Goal: Task Accomplishment & Management: Manage account settings

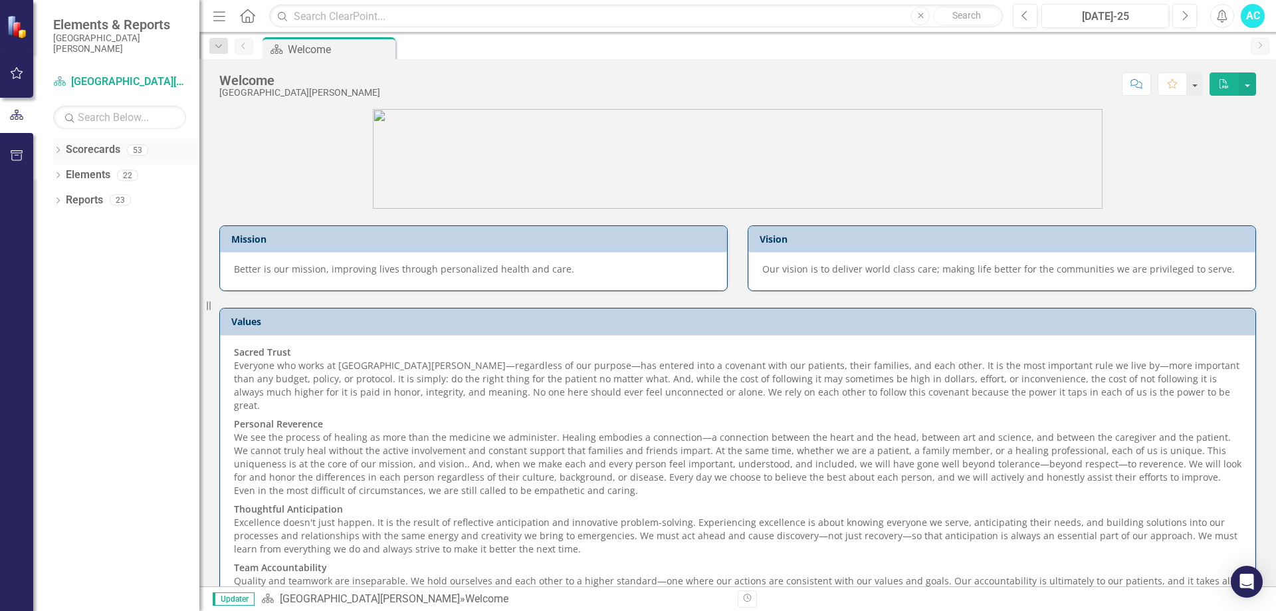
click at [64, 152] on div "Dropdown Scorecards 53" at bounding box center [126, 151] width 146 height 25
click at [56, 148] on icon "Dropdown" at bounding box center [57, 151] width 9 height 7
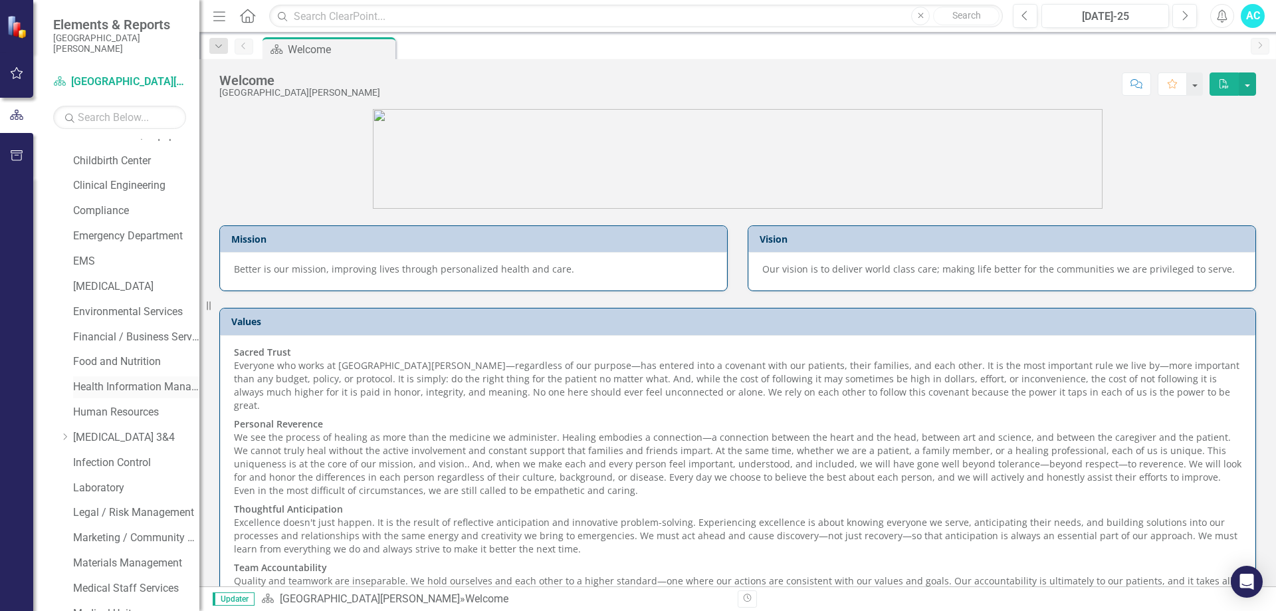
scroll to position [332, 0]
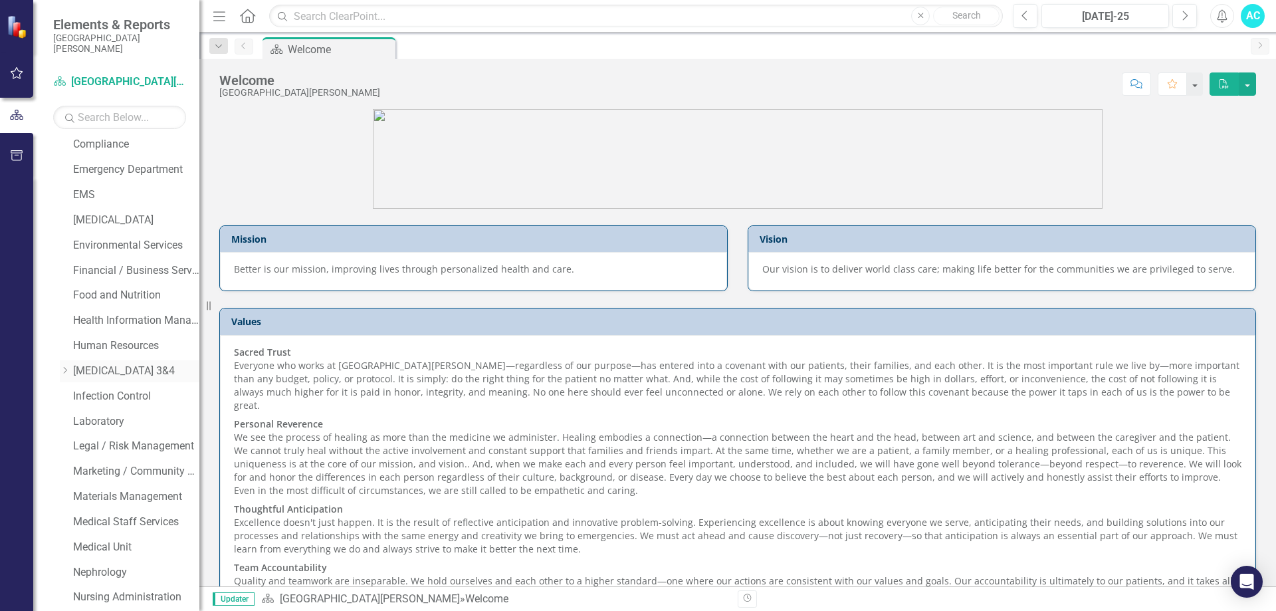
click at [64, 366] on icon "Dropdown" at bounding box center [65, 370] width 10 height 8
click at [103, 417] on link "[MEDICAL_DATA] 4" at bounding box center [142, 421] width 113 height 15
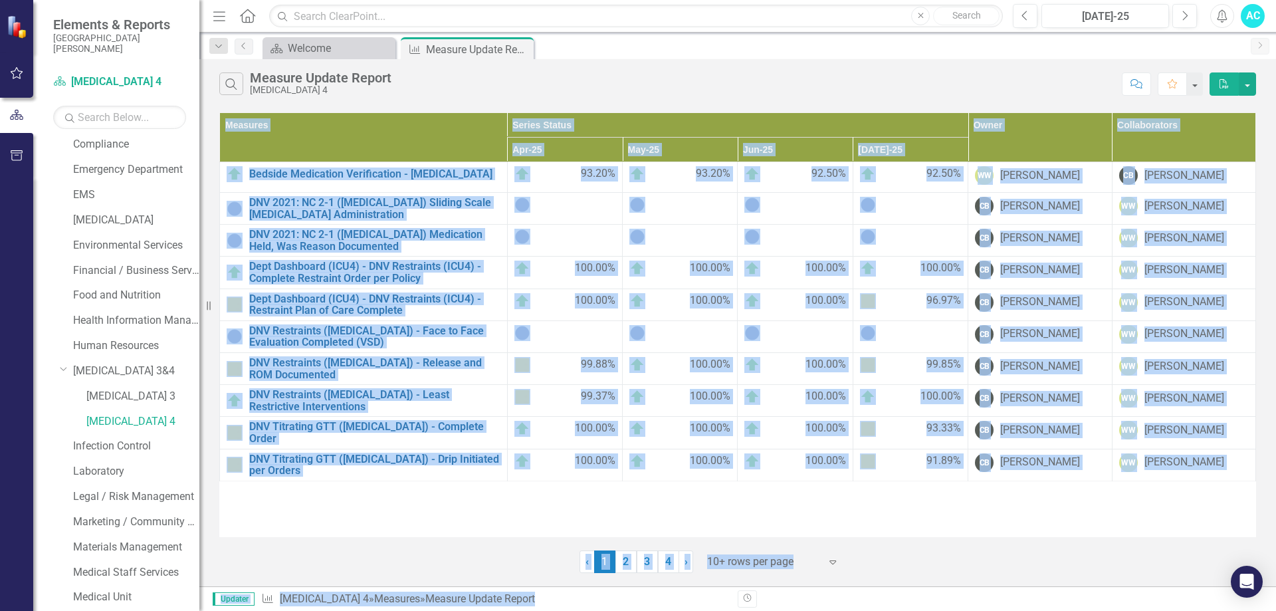
click at [718, 610] on html "Elements & Reports [GEOGRAPHIC_DATA][PERSON_NAME] Scorecard [MEDICAL_DATA] 4 Se…" at bounding box center [638, 305] width 1276 height 611
click at [918, 494] on div "Measures Series Status Owner Collaborators Apr-25 May-25 Jun-25 [DATE]-25 Bedsi…" at bounding box center [737, 324] width 1037 height 425
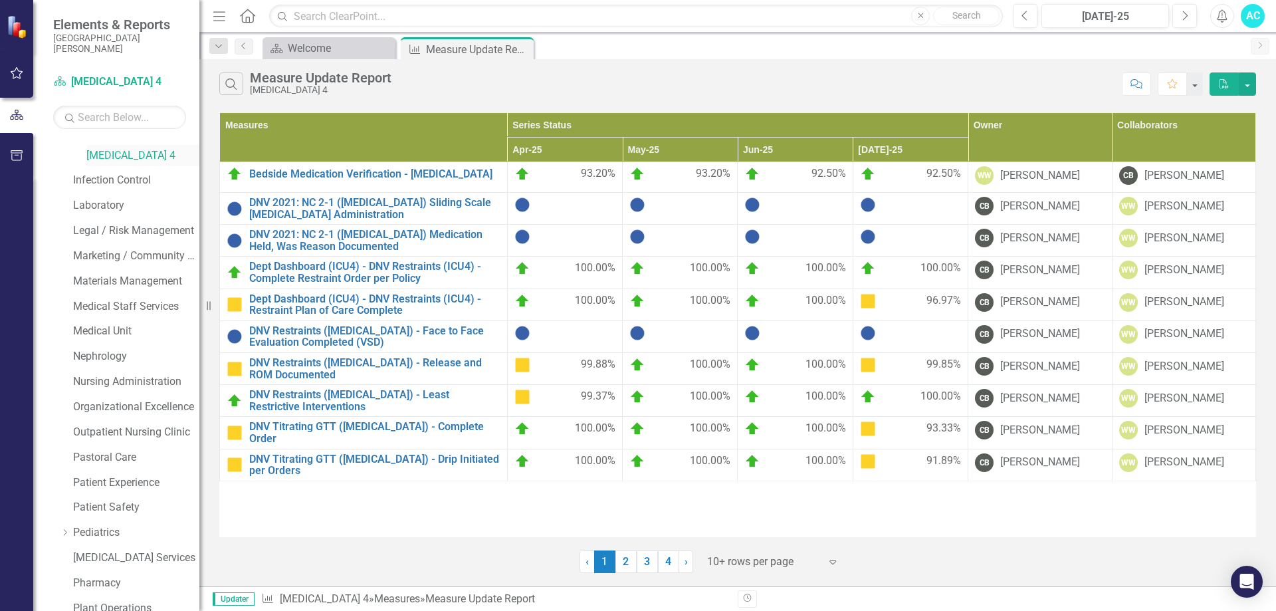
scroll to position [665, 0]
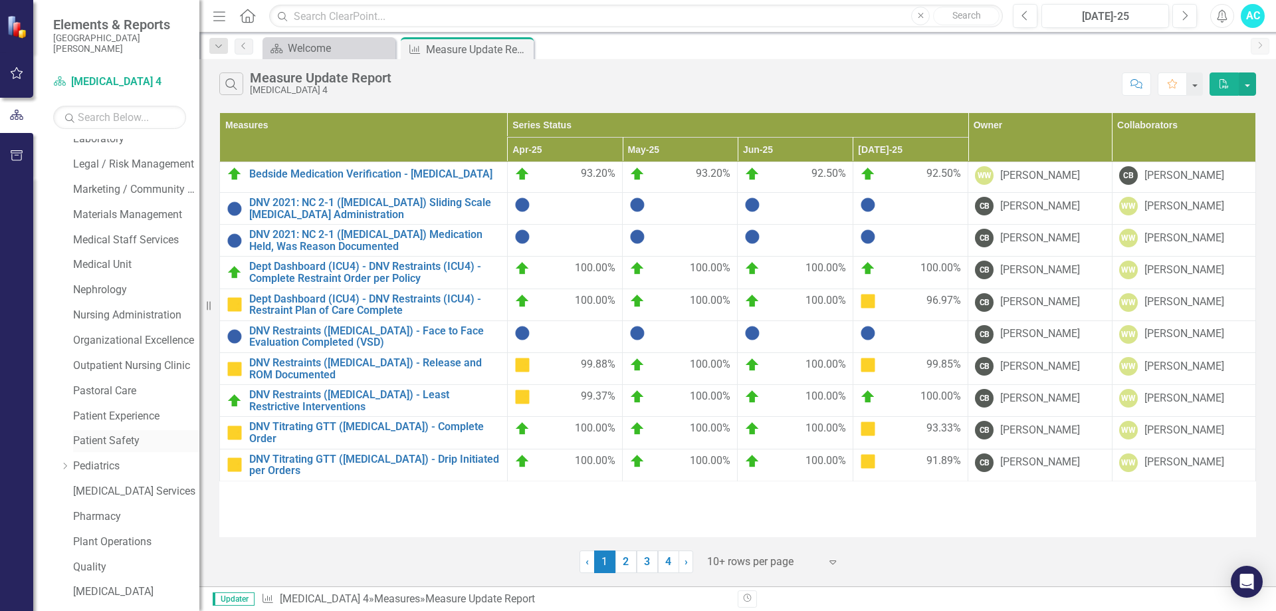
click at [130, 438] on link "Patient Safety" at bounding box center [136, 440] width 126 height 15
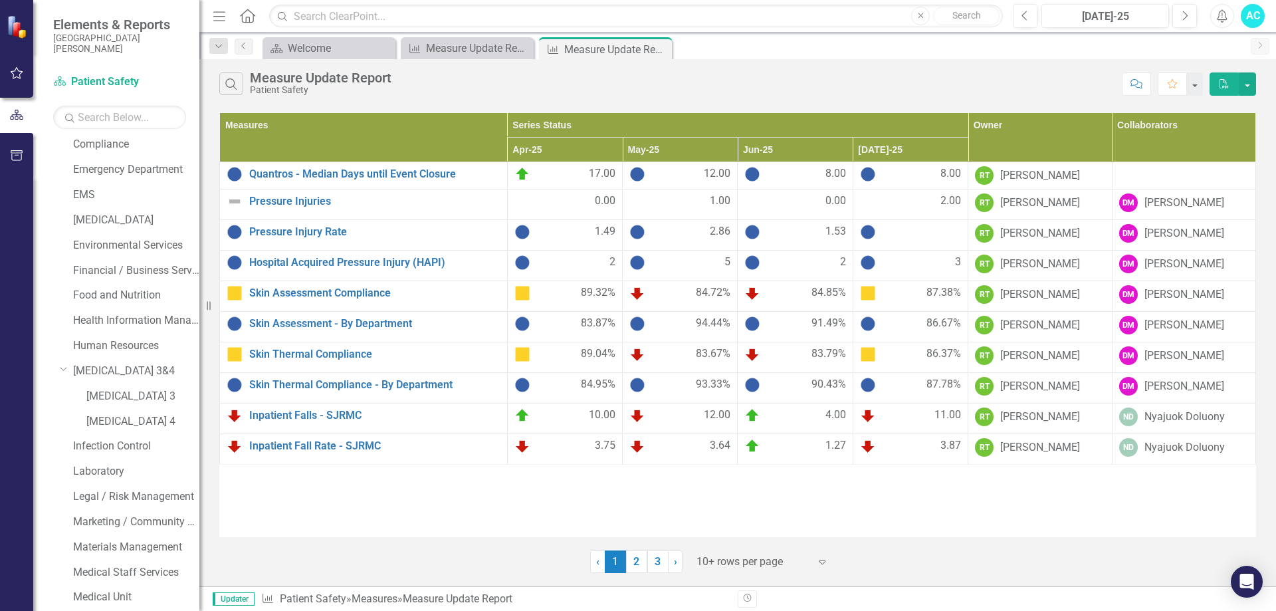
scroll to position [399, 0]
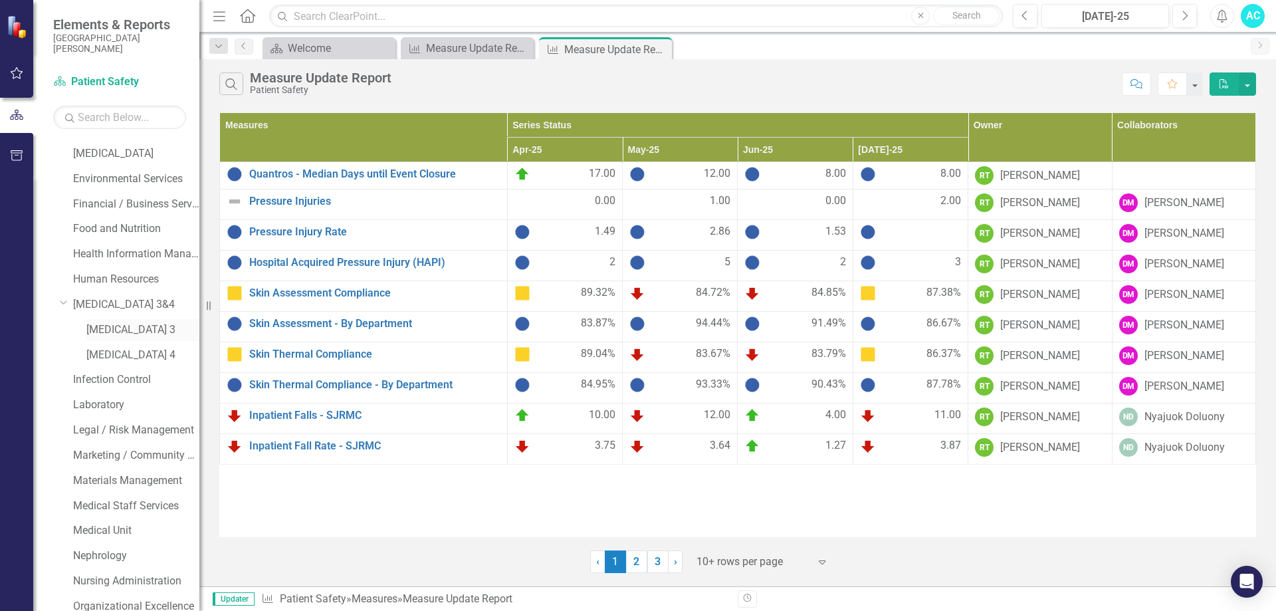
click at [102, 326] on link "[MEDICAL_DATA] 3" at bounding box center [142, 329] width 113 height 15
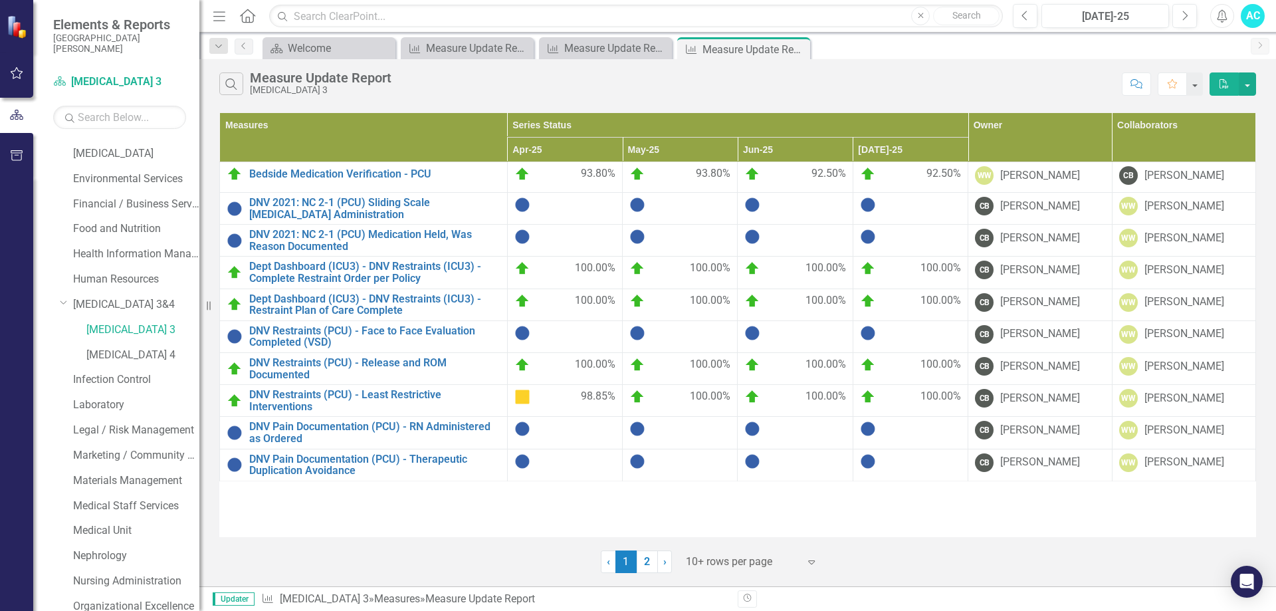
click at [766, 564] on div at bounding box center [742, 562] width 113 height 18
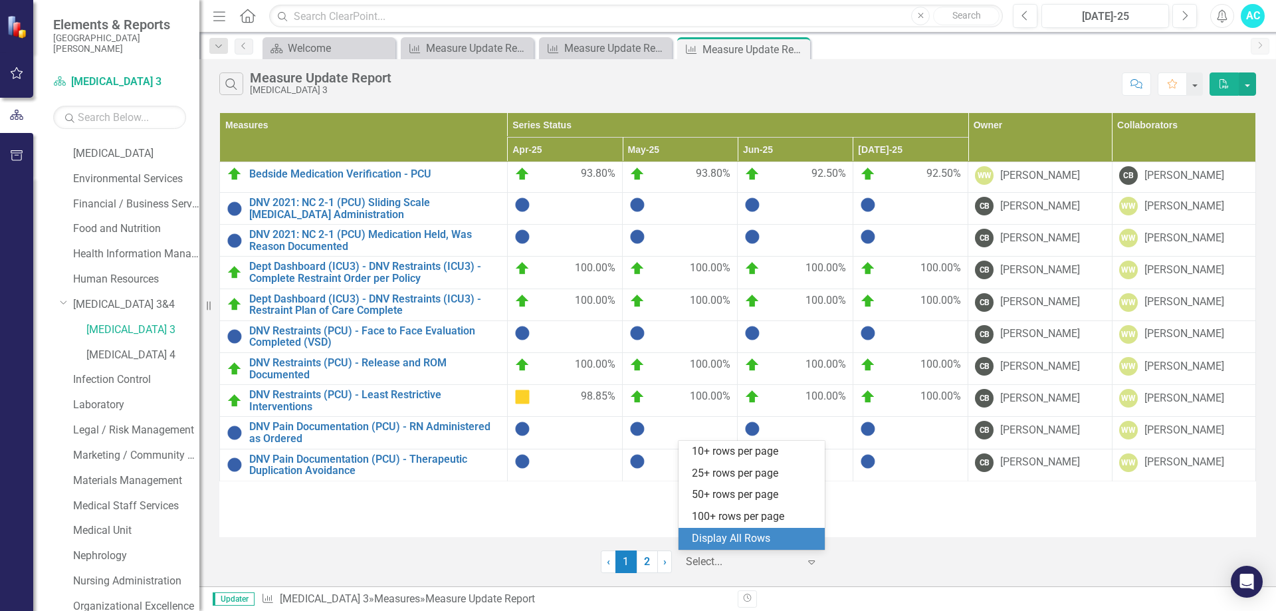
click at [758, 532] on div "Display All Rows" at bounding box center [754, 538] width 125 height 15
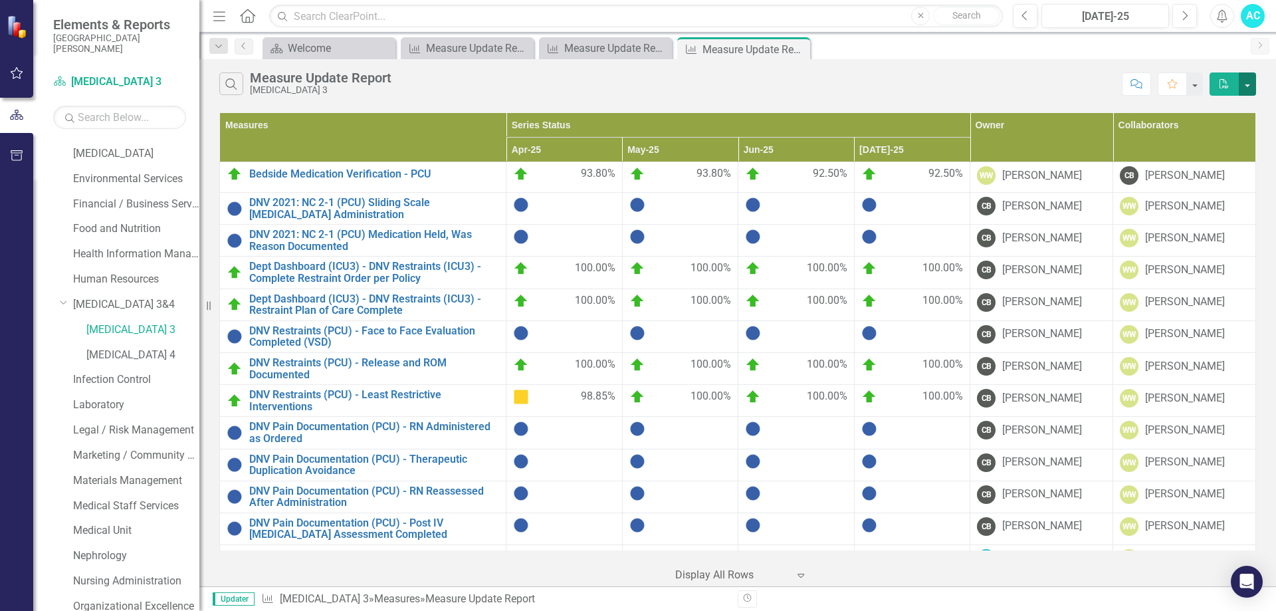
click at [1250, 74] on button "button" at bounding box center [1247, 83] width 17 height 23
click at [616, 47] on div "Measure Update Report" at bounding box center [608, 48] width 88 height 17
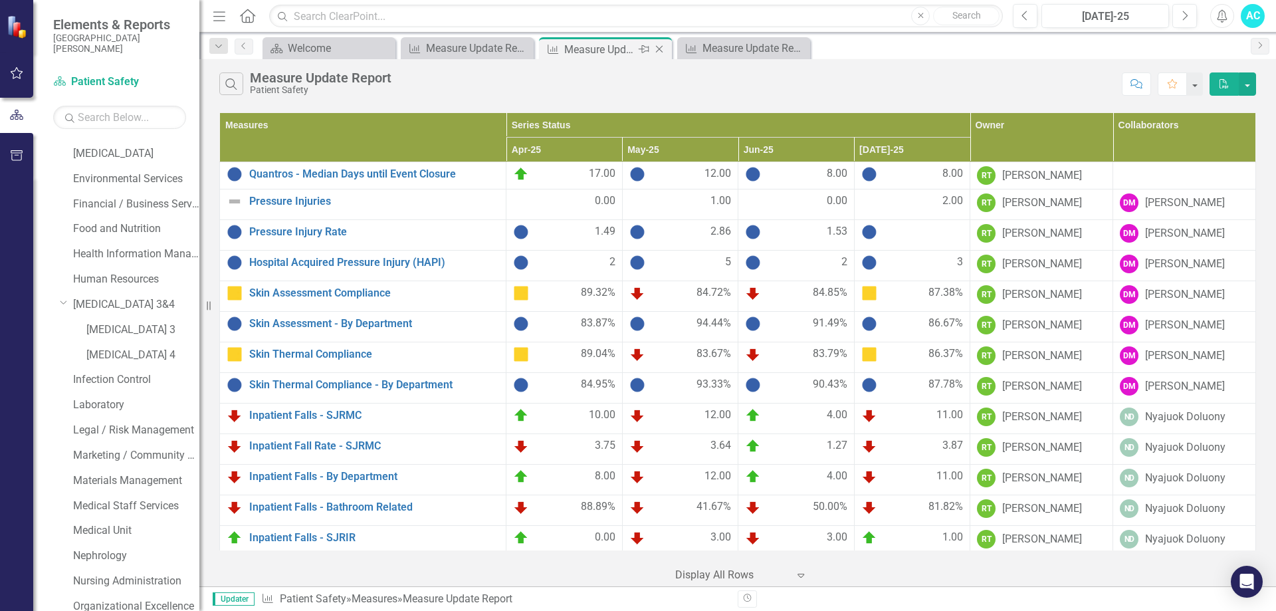
click at [662, 50] on icon "Close" at bounding box center [659, 49] width 13 height 11
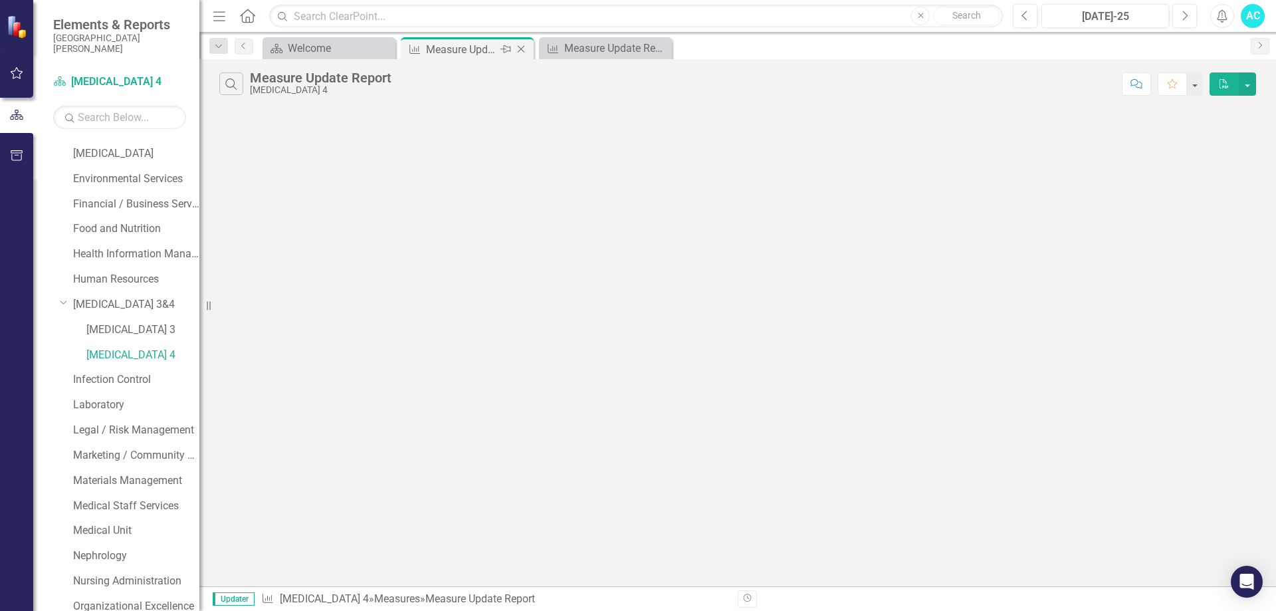
click at [481, 45] on div "Measure Update Report" at bounding box center [461, 49] width 71 height 17
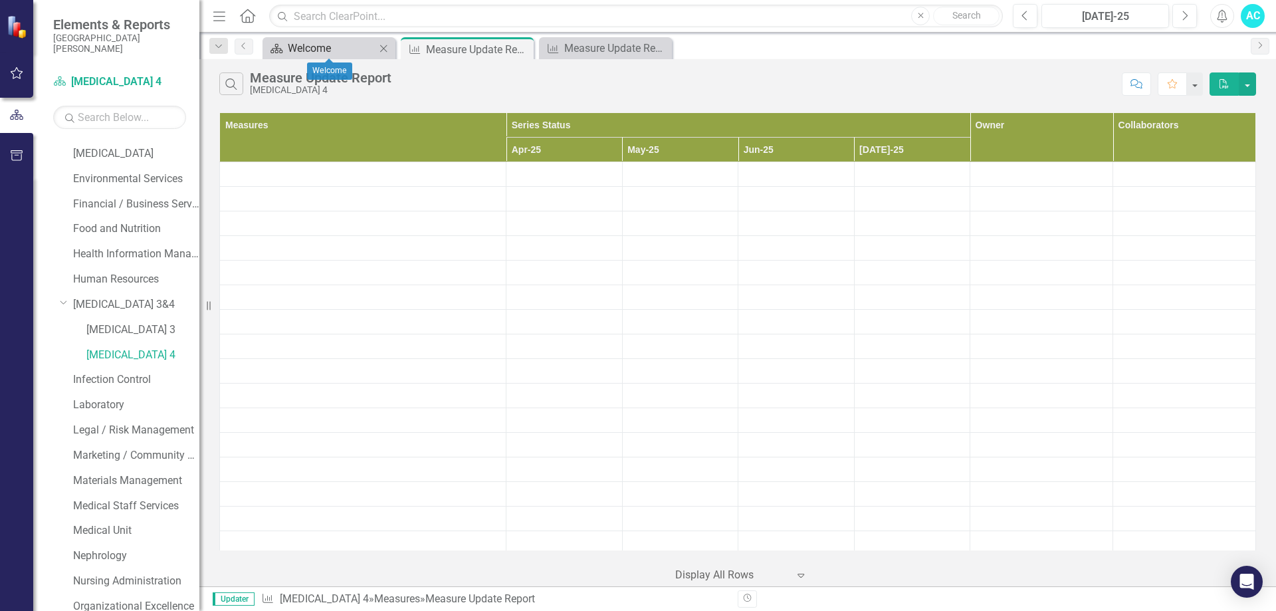
click at [320, 47] on div "Welcome" at bounding box center [332, 48] width 88 height 17
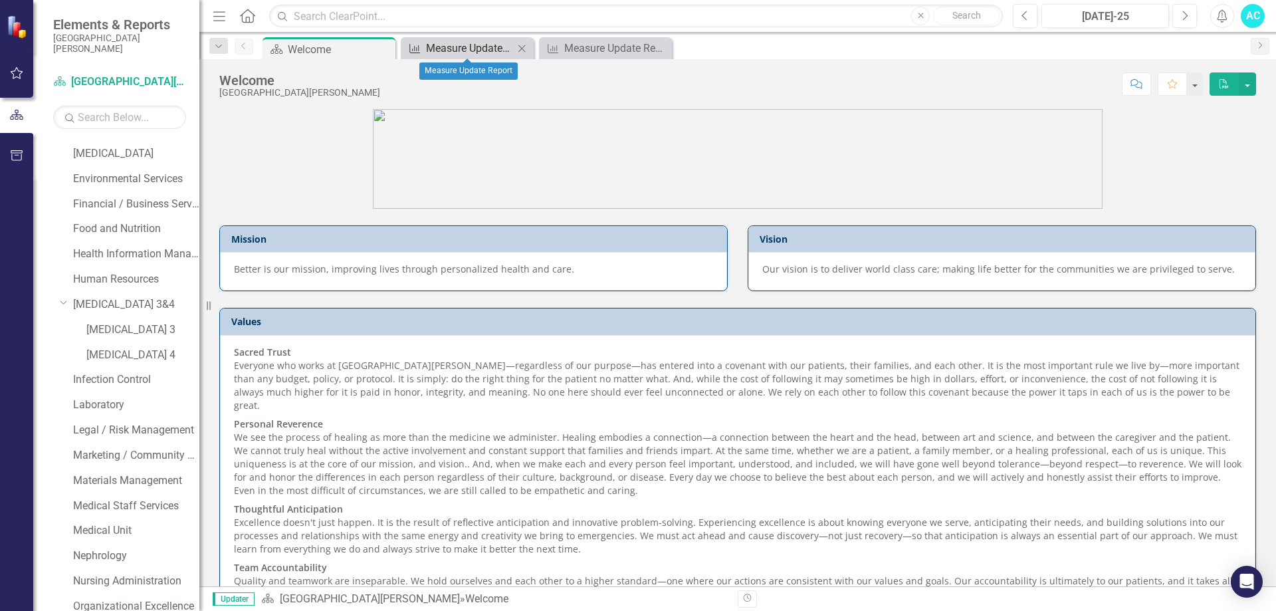
click at [424, 45] on link "Measure Measure Update Report" at bounding box center [459, 48] width 110 height 17
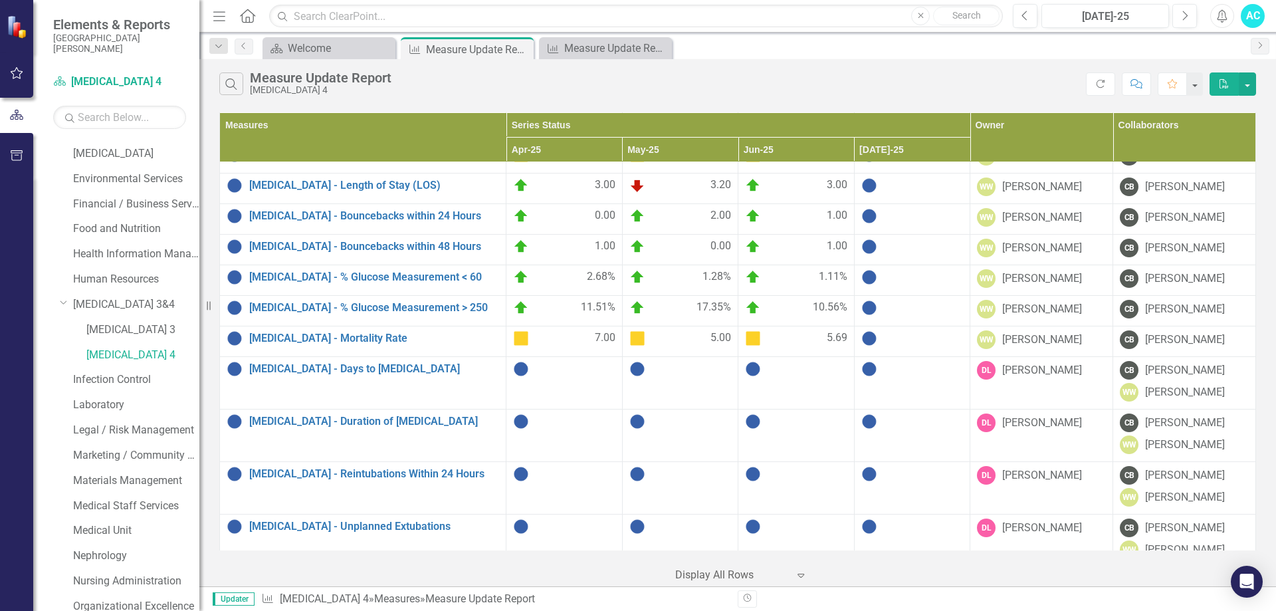
scroll to position [528, 0]
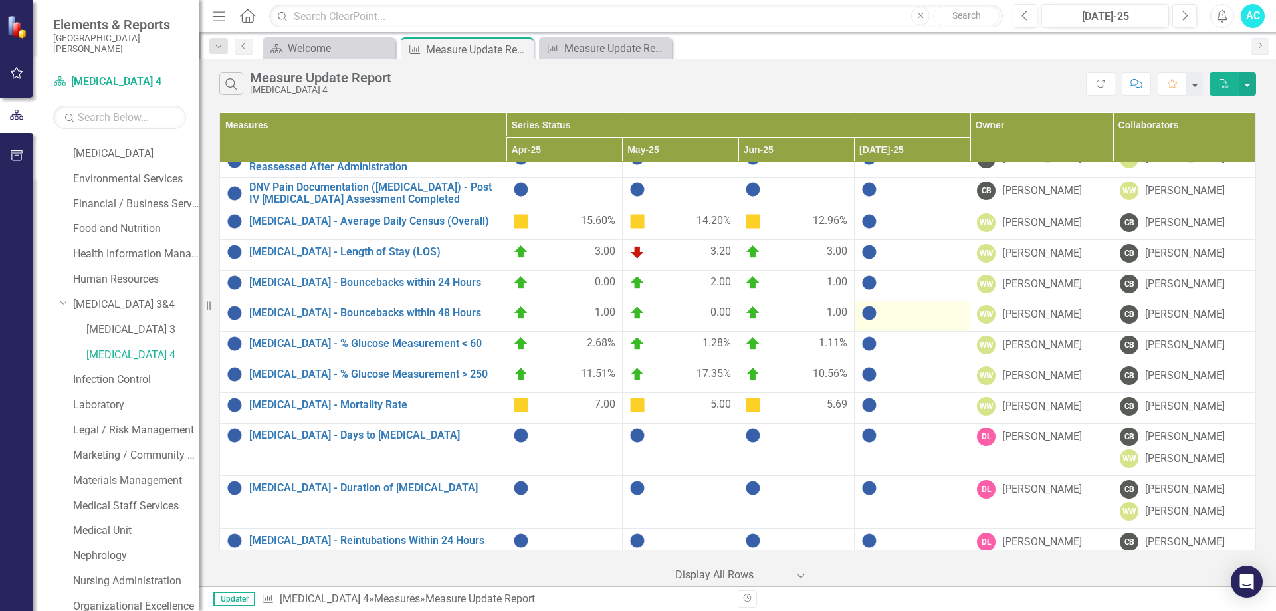
click at [870, 308] on img at bounding box center [869, 313] width 16 height 16
click at [865, 308] on img at bounding box center [869, 313] width 16 height 16
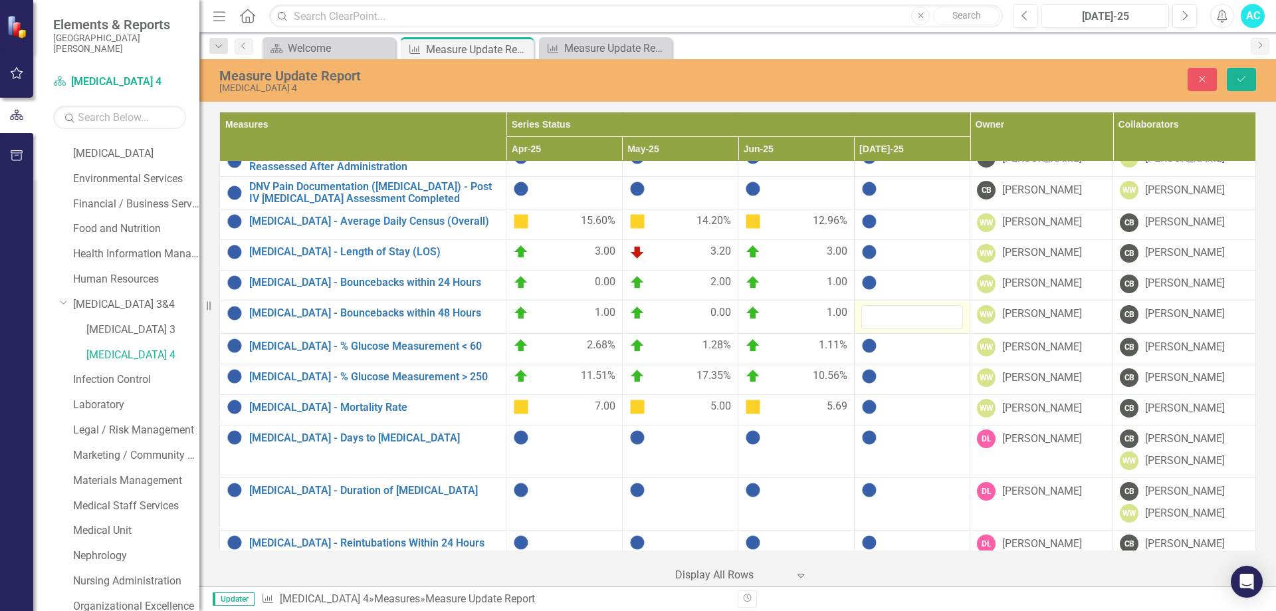
click at [893, 368] on div at bounding box center [912, 376] width 102 height 16
click at [895, 368] on div at bounding box center [912, 376] width 102 height 16
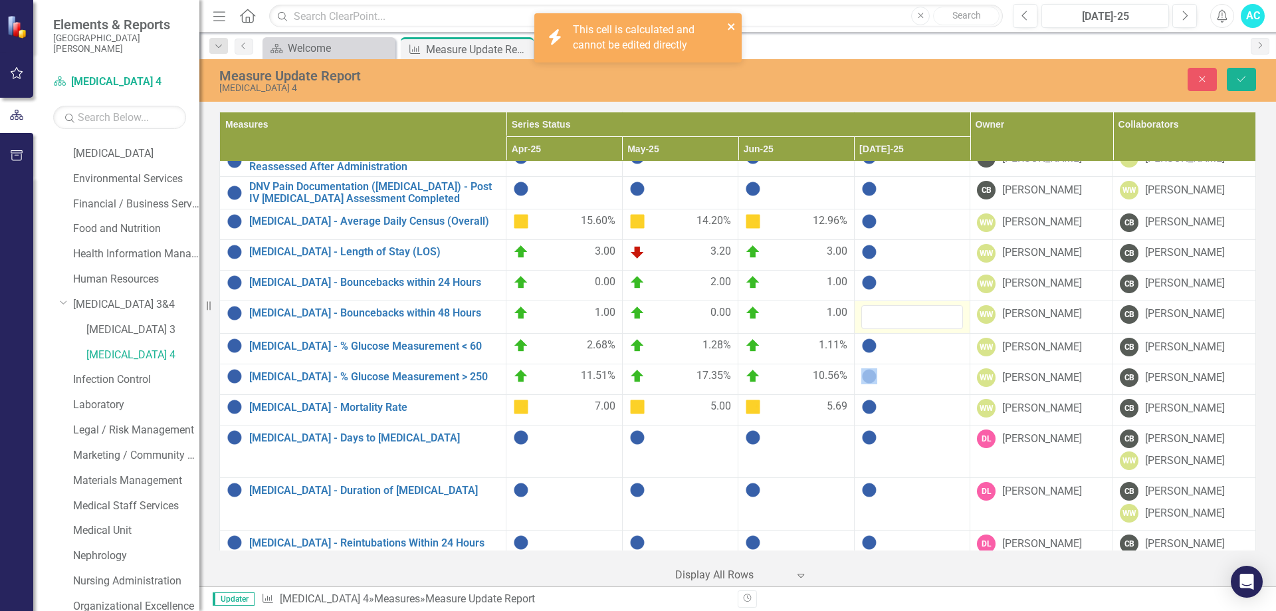
click at [735, 21] on icon "close" at bounding box center [731, 26] width 9 height 11
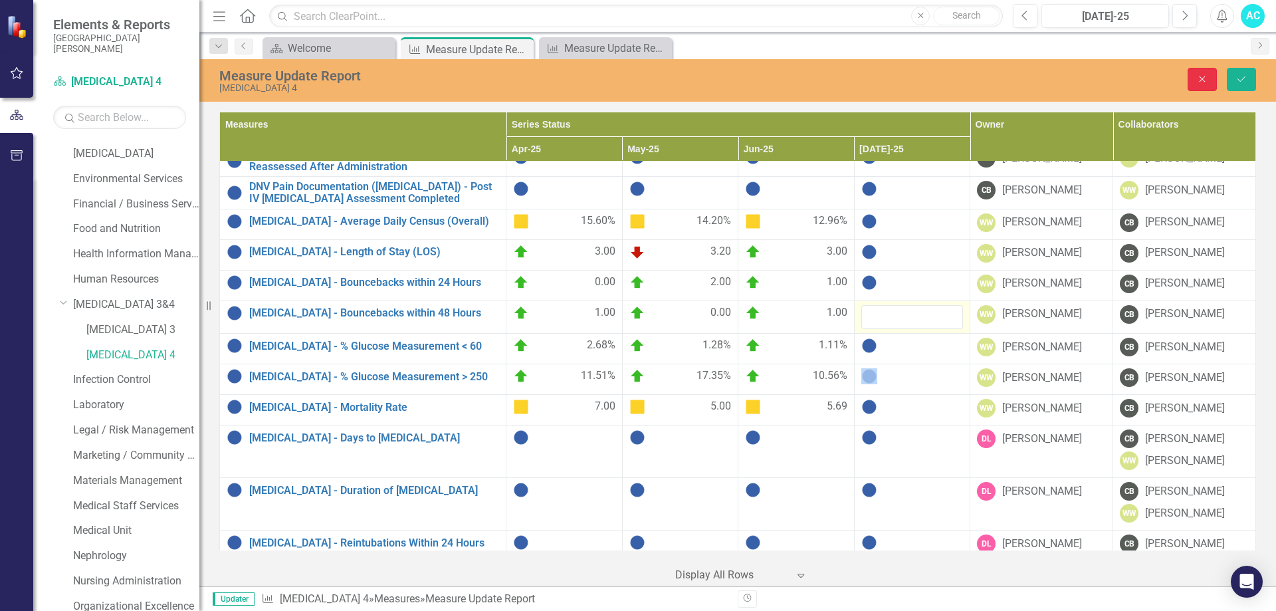
click at [1201, 79] on icon "Close" at bounding box center [1202, 78] width 12 height 9
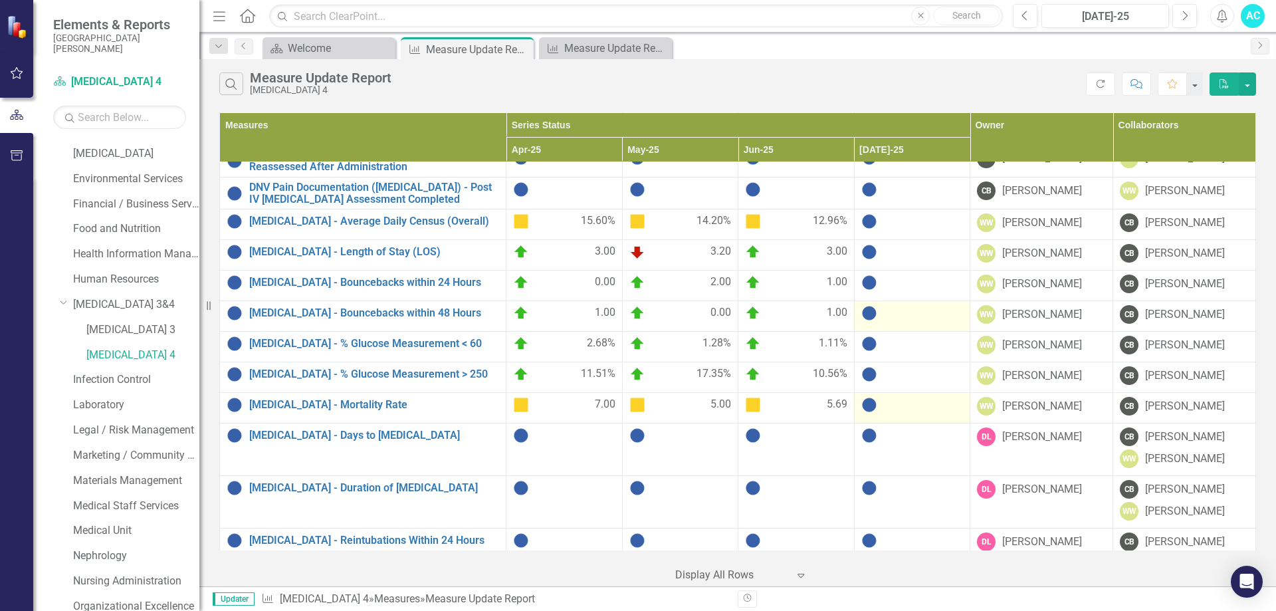
click at [902, 408] on td at bounding box center [912, 408] width 116 height 31
click at [865, 245] on img at bounding box center [869, 252] width 16 height 16
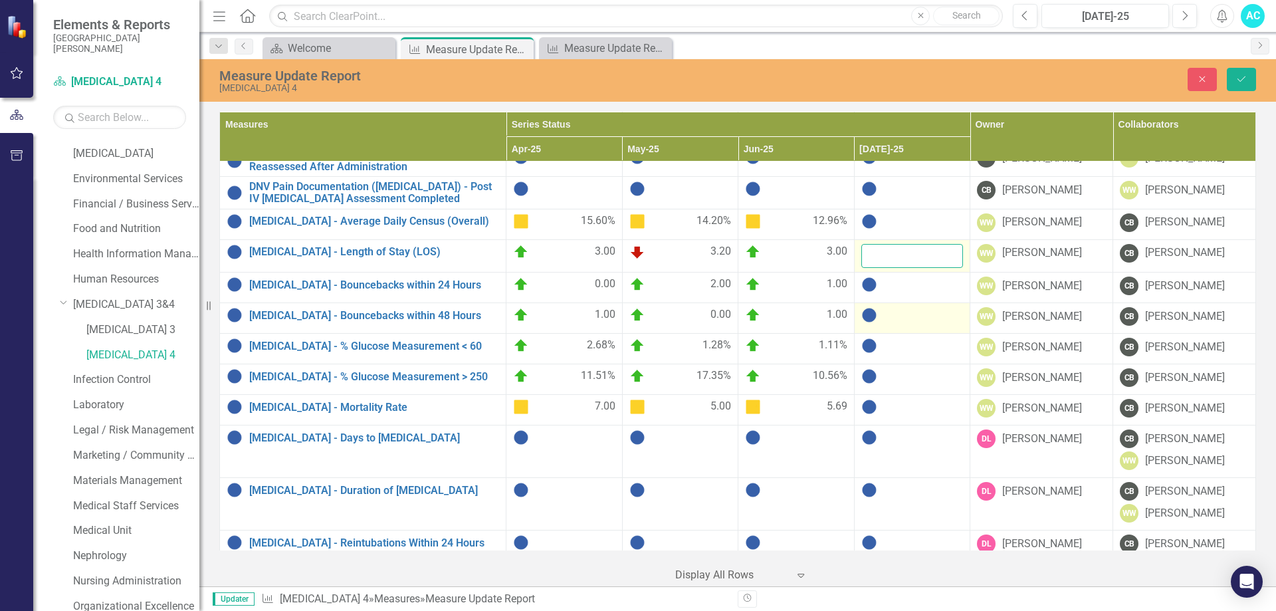
click at [903, 245] on input "number" at bounding box center [912, 256] width 102 height 25
type input "3.0"
click button "Save" at bounding box center [1241, 79] width 29 height 23
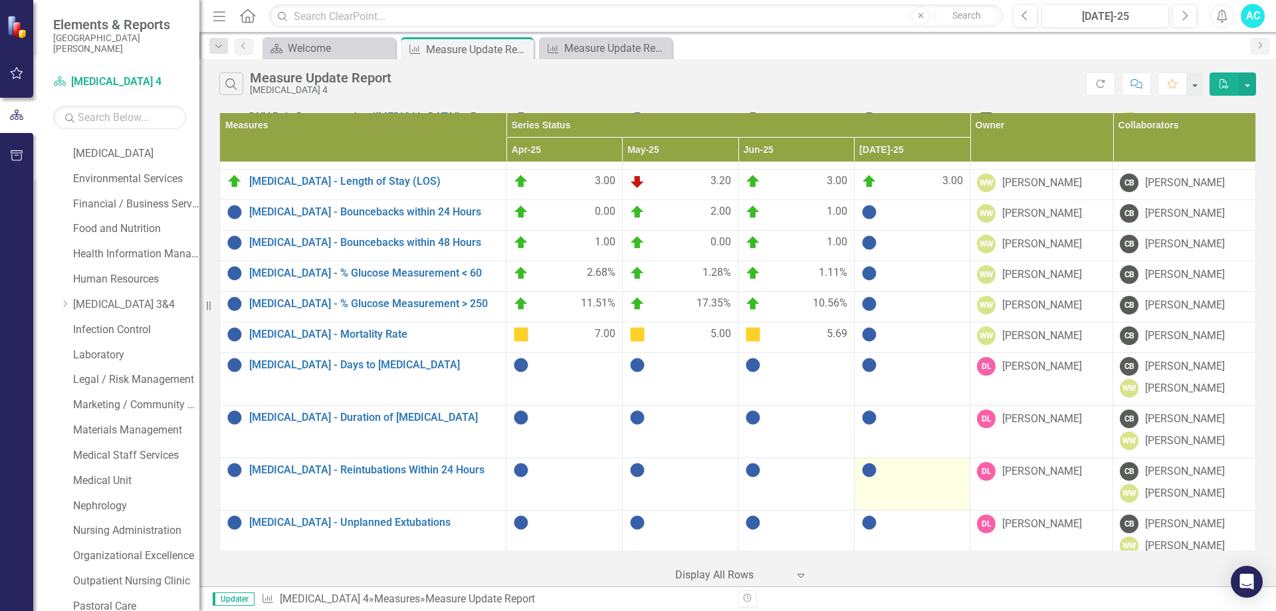
scroll to position [465, 0]
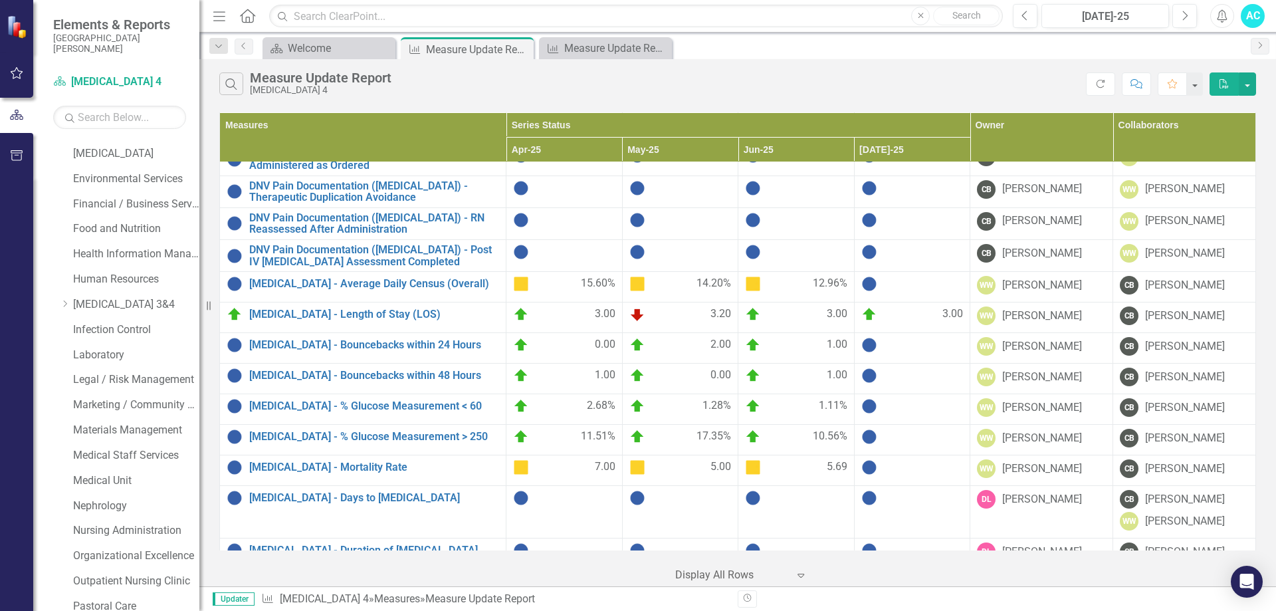
click at [867, 277] on img at bounding box center [869, 284] width 16 height 16
click at [866, 279] on img at bounding box center [869, 284] width 16 height 16
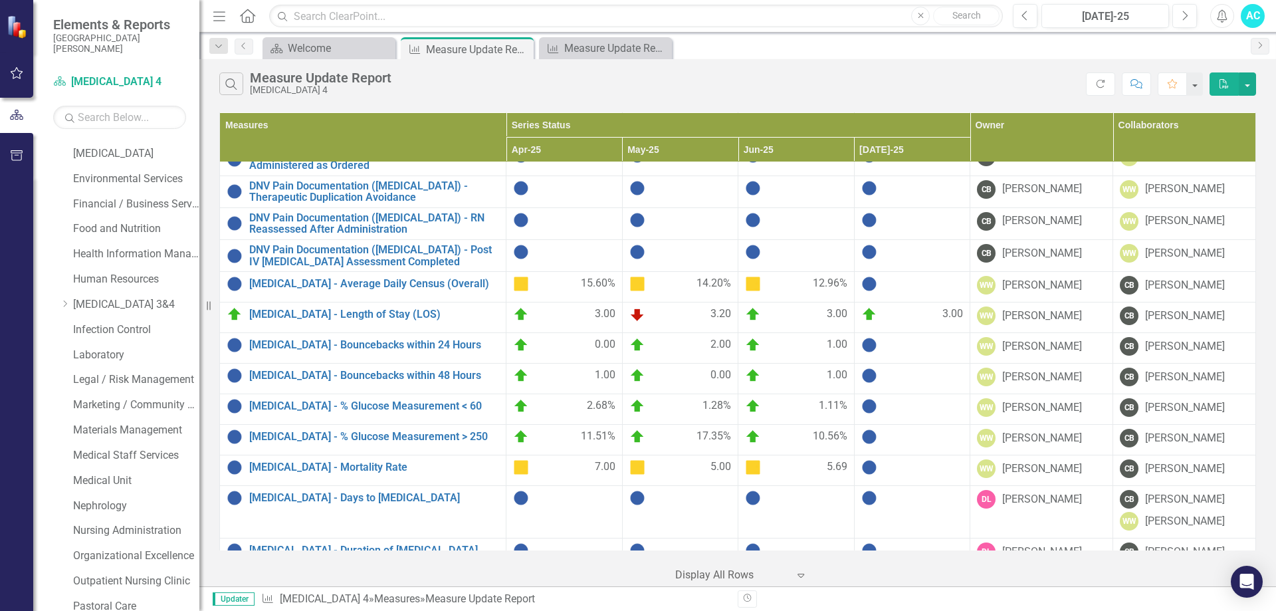
click at [867, 398] on img at bounding box center [869, 406] width 16 height 16
click at [866, 398] on img at bounding box center [869, 406] width 16 height 16
click at [1245, 83] on button "button" at bounding box center [1247, 83] width 17 height 23
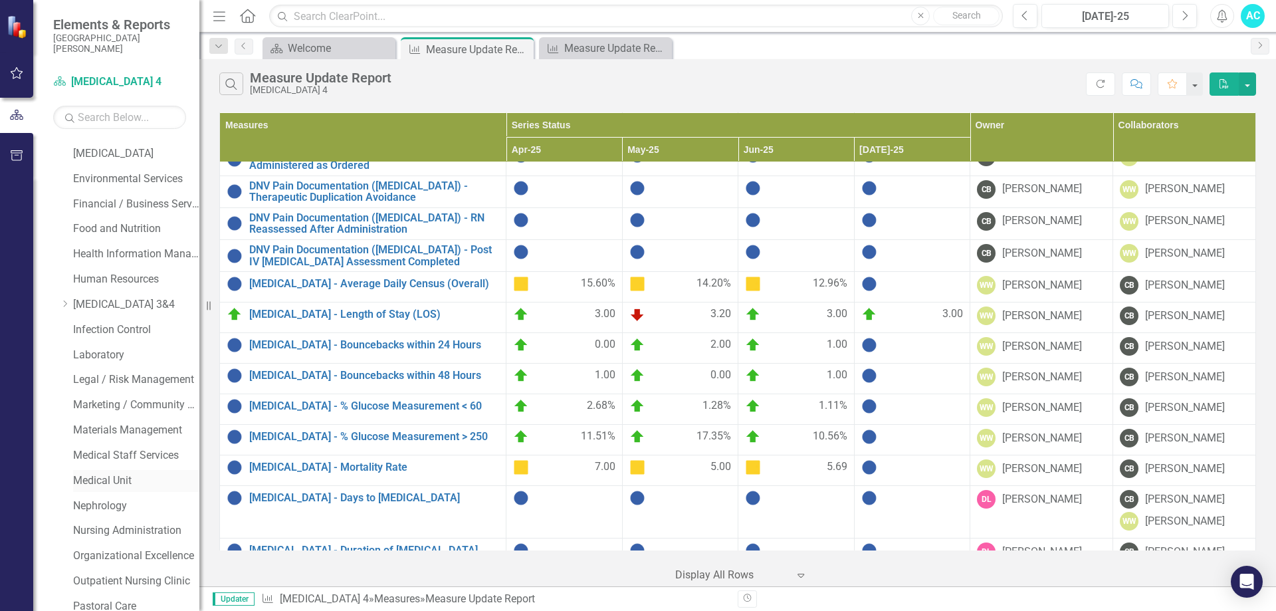
click at [122, 478] on link "Medical Unit" at bounding box center [136, 480] width 126 height 15
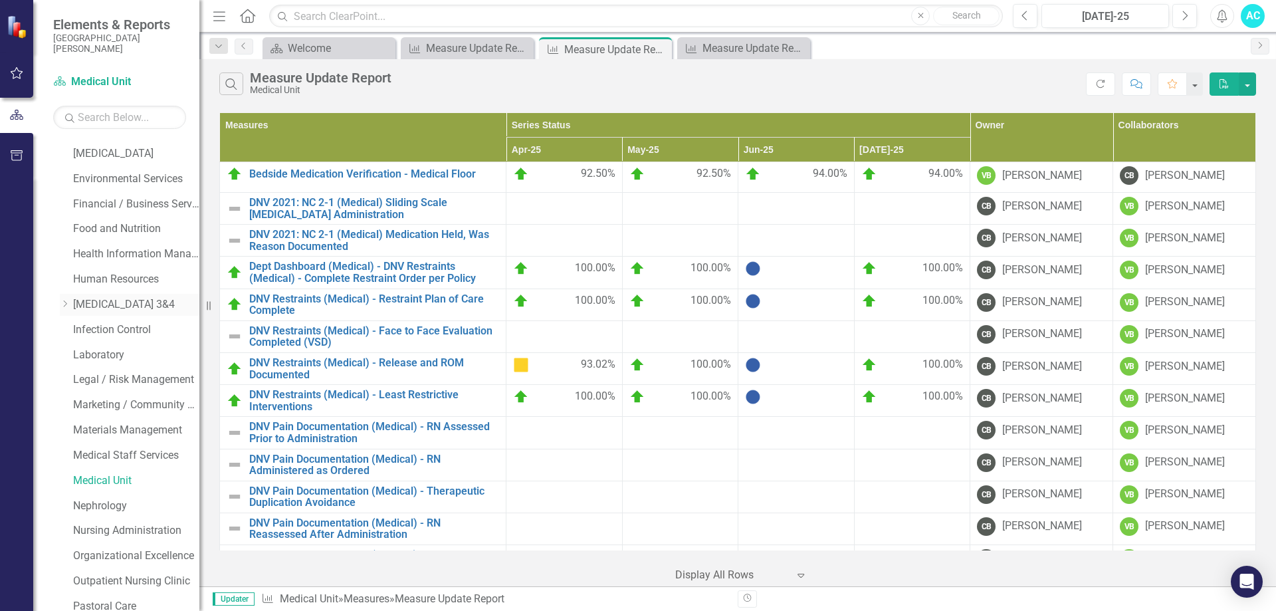
click at [118, 298] on link "[MEDICAL_DATA] 3&4" at bounding box center [136, 304] width 126 height 15
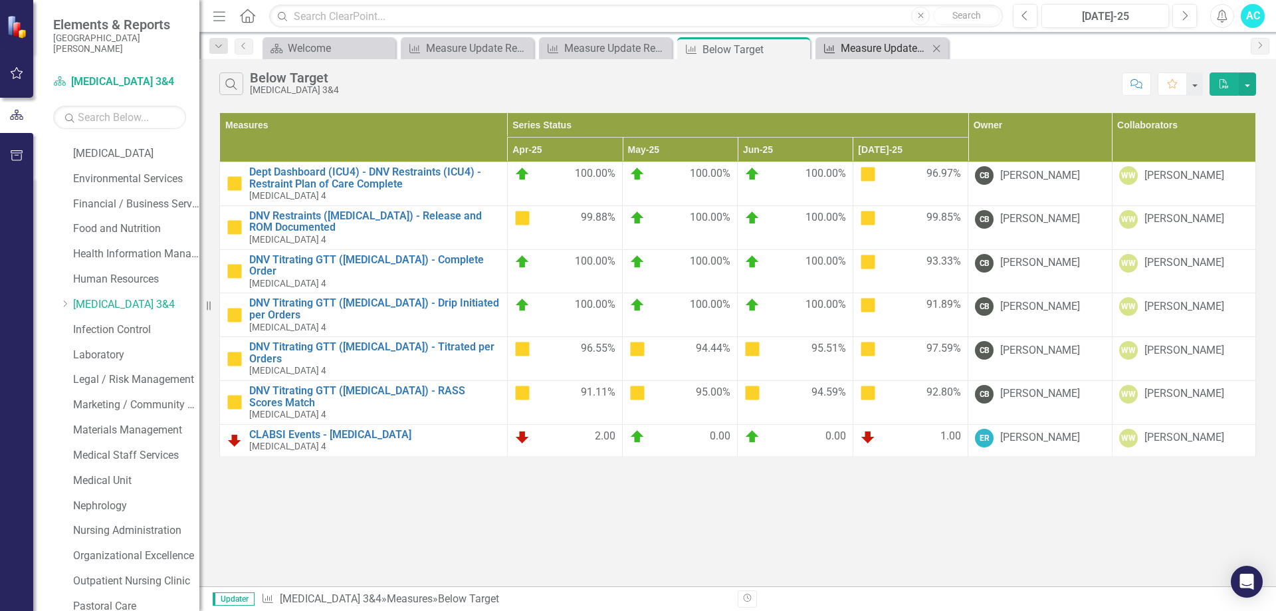
click at [890, 51] on div "Measure Update Report" at bounding box center [885, 48] width 88 height 17
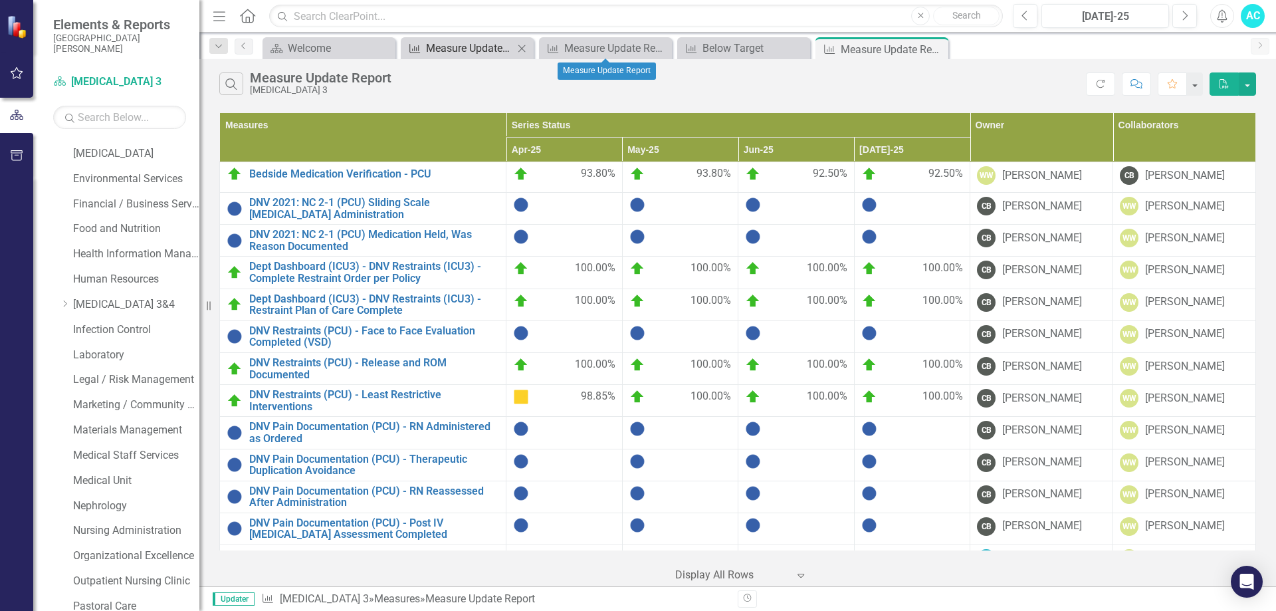
click at [499, 56] on div "Measure Update Report" at bounding box center [470, 48] width 88 height 17
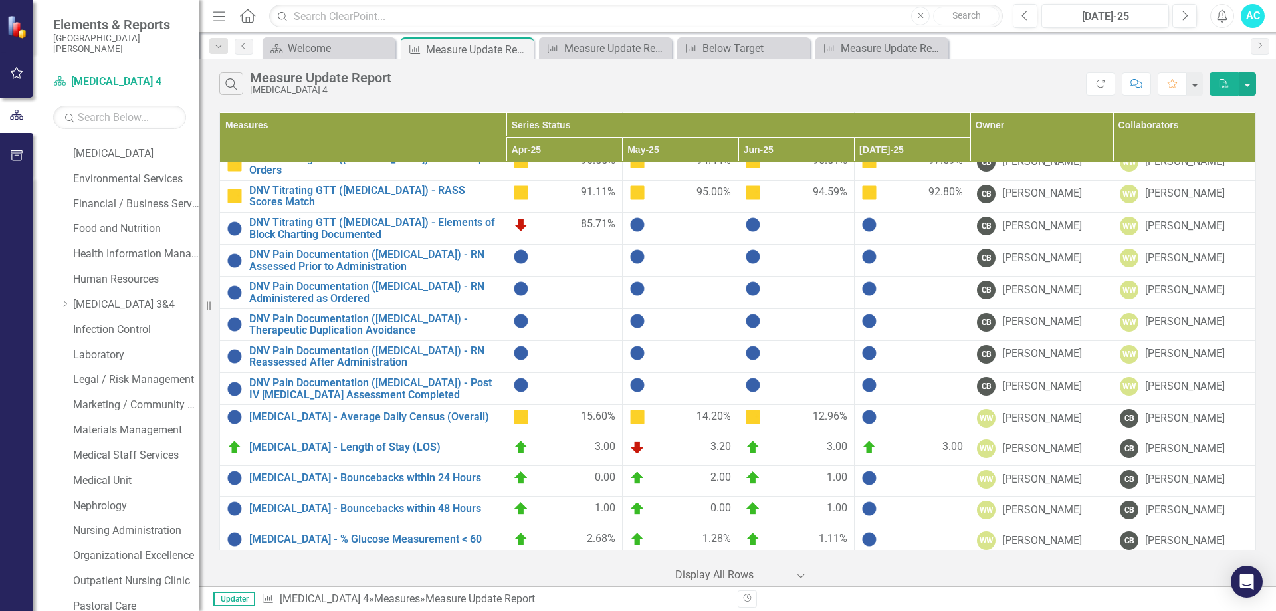
scroll to position [399, 0]
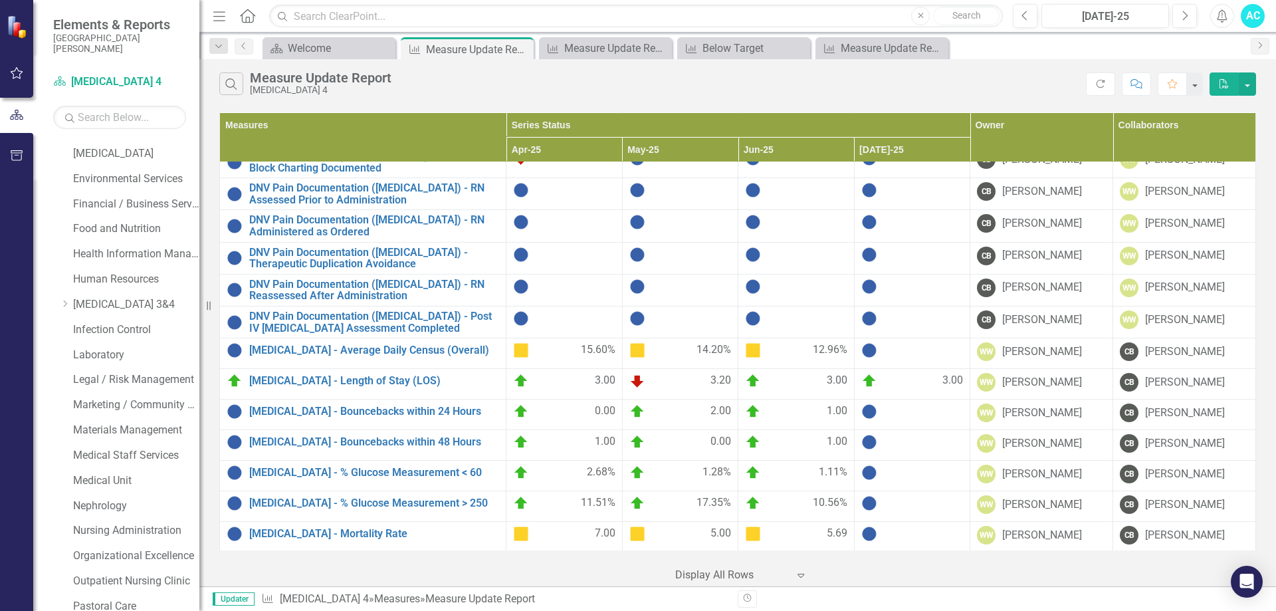
click at [906, 350] on div at bounding box center [912, 350] width 102 height 16
drag, startPoint x: 905, startPoint y: 346, endPoint x: 885, endPoint y: 393, distance: 51.8
click at [885, 399] on td at bounding box center [912, 414] width 116 height 31
click at [897, 349] on div at bounding box center [912, 350] width 102 height 16
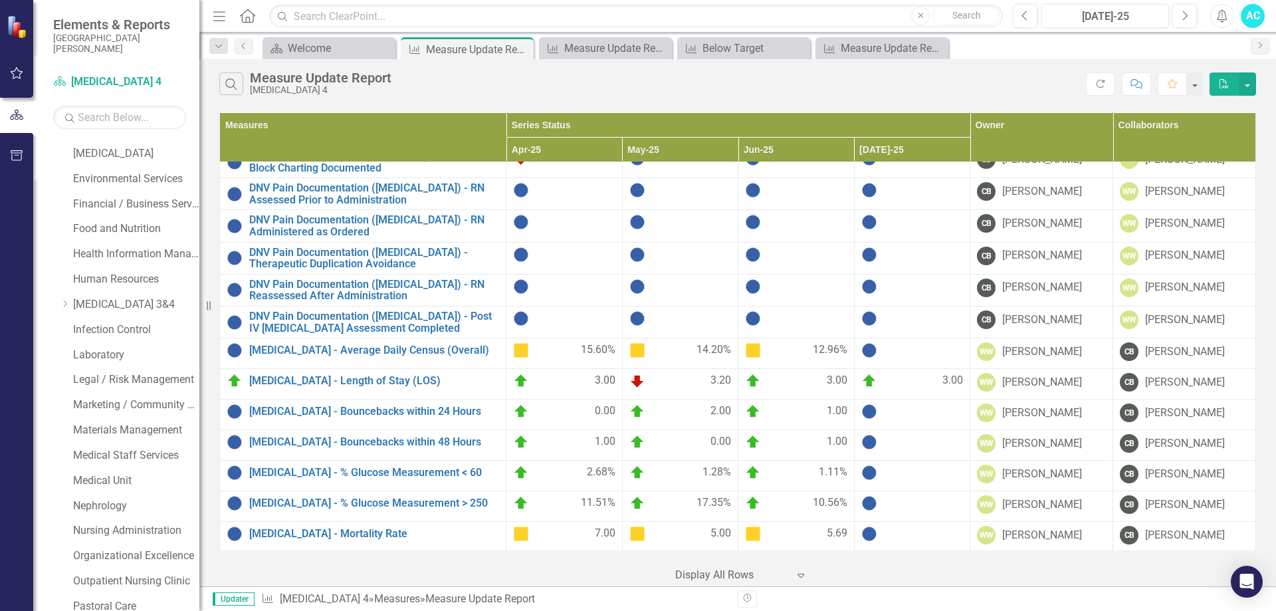
click at [911, 347] on div at bounding box center [912, 350] width 102 height 16
click at [929, 346] on div at bounding box center [912, 350] width 102 height 16
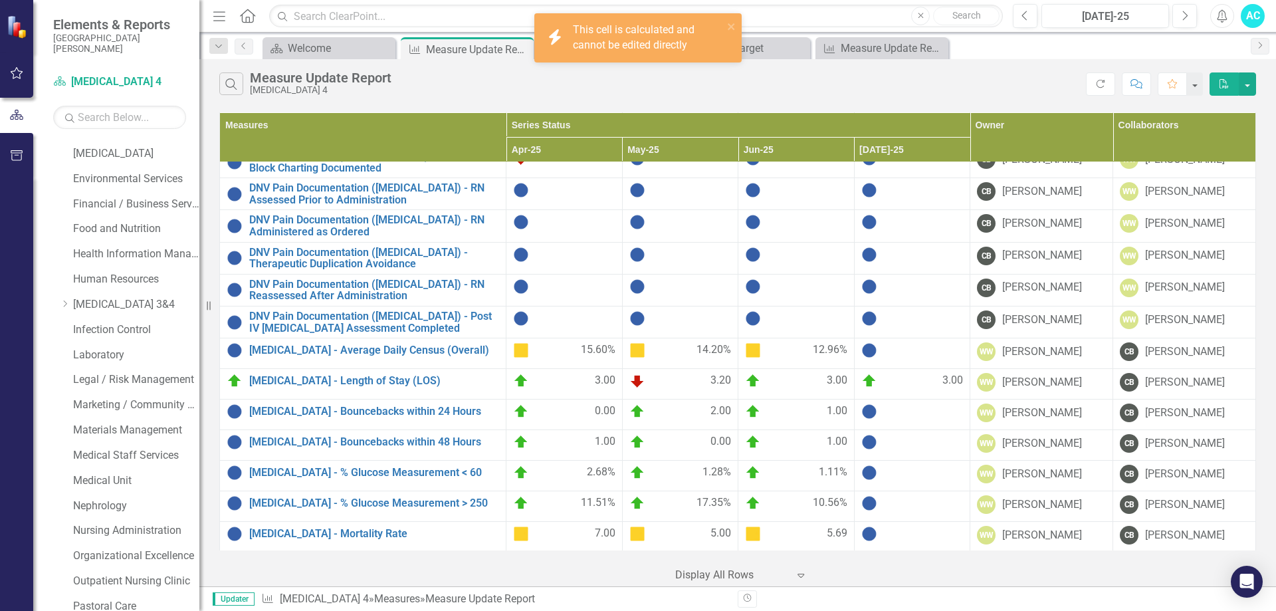
click at [929, 346] on div at bounding box center [912, 350] width 102 height 16
click at [733, 27] on icon "close" at bounding box center [731, 26] width 9 height 11
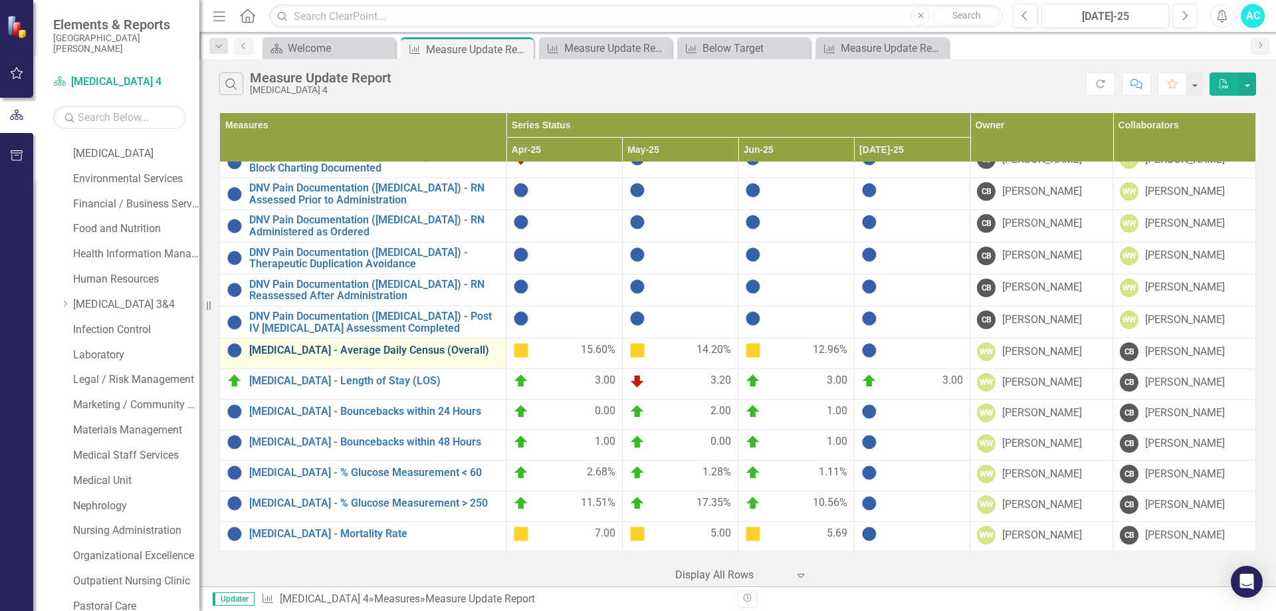
click at [405, 344] on link "[MEDICAL_DATA] - Average Daily Census (Overall)" at bounding box center [374, 350] width 250 height 12
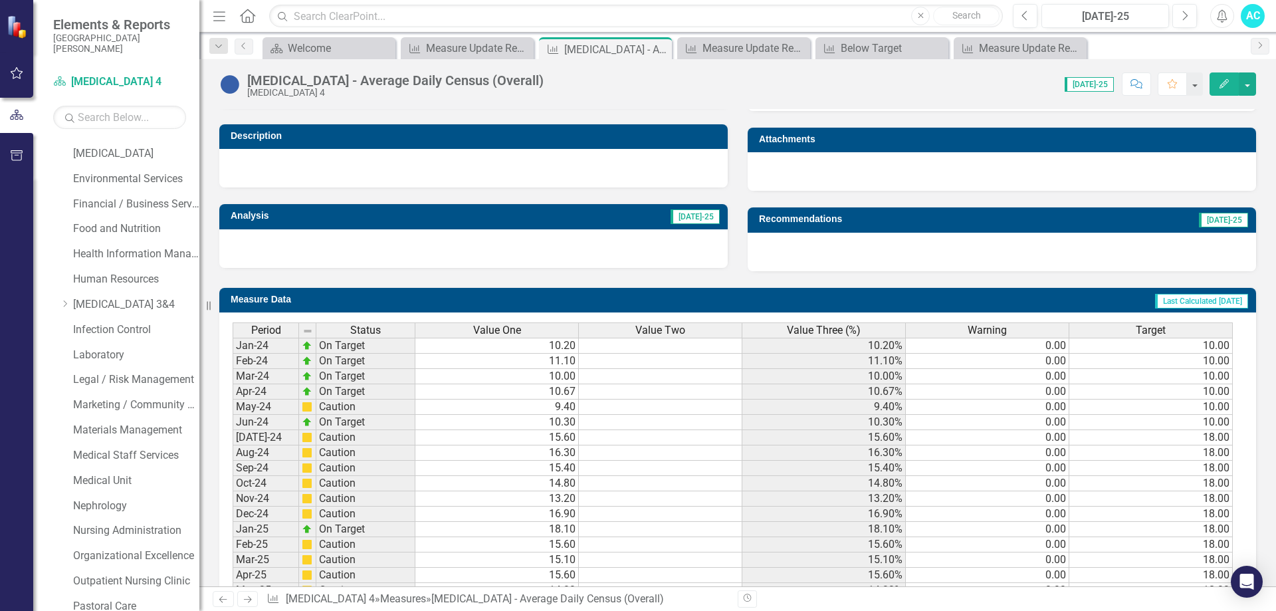
scroll to position [485, 0]
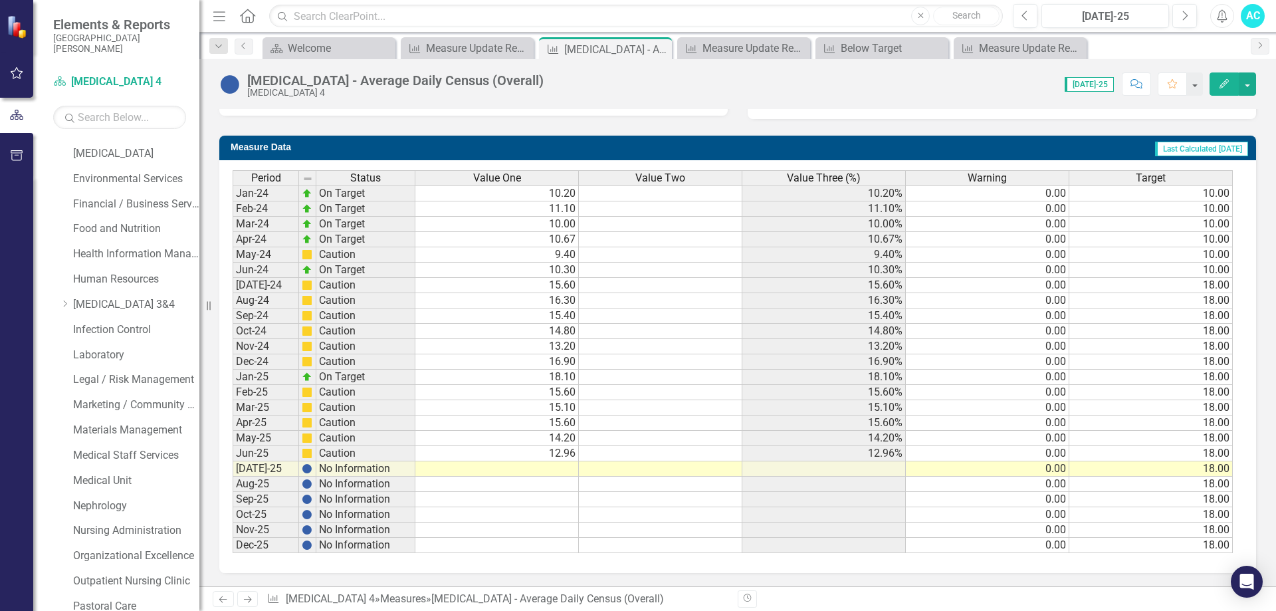
click at [558, 467] on td at bounding box center [496, 468] width 163 height 15
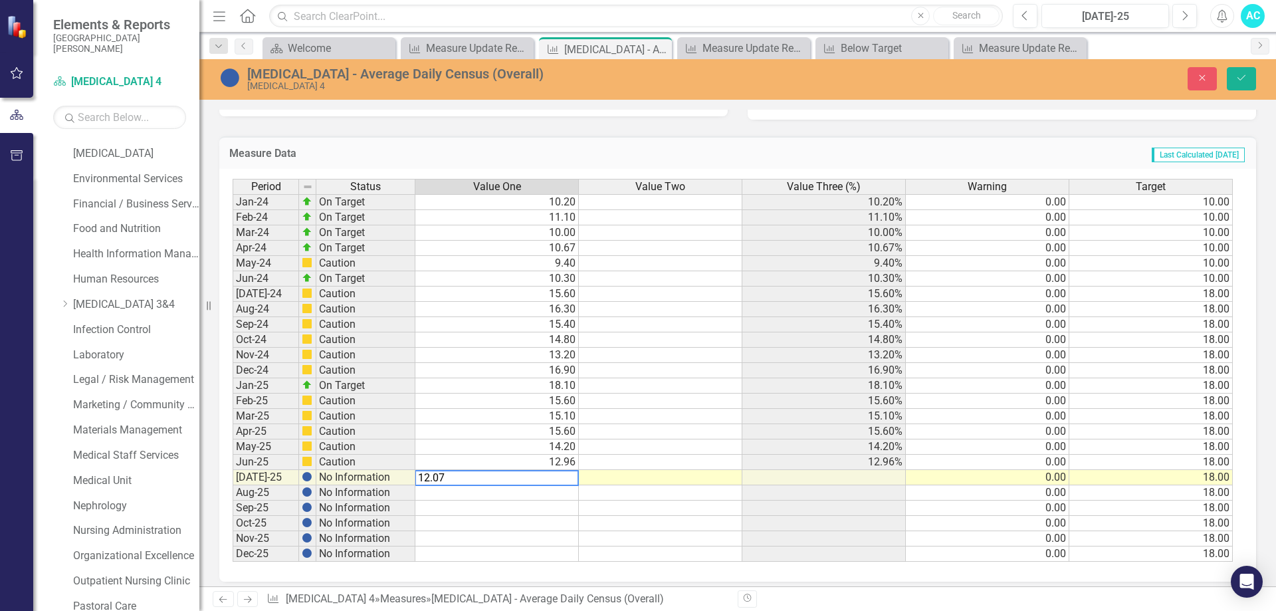
type textarea "12.07"
click at [233, 515] on div "Period Status Value One Value Two Value Three (%) Warning Target Jan-24 On Targ…" at bounding box center [233, 370] width 0 height 383
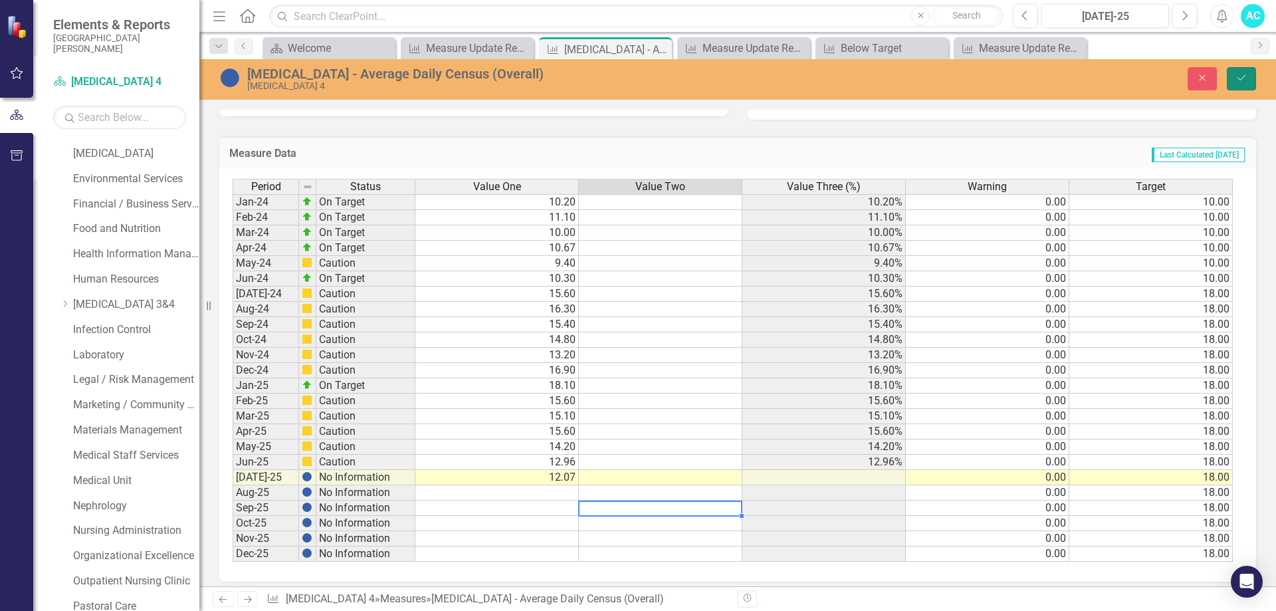
drag, startPoint x: 1245, startPoint y: 79, endPoint x: 1232, endPoint y: 75, distance: 14.5
click at [1245, 79] on icon "Save" at bounding box center [1242, 77] width 12 height 9
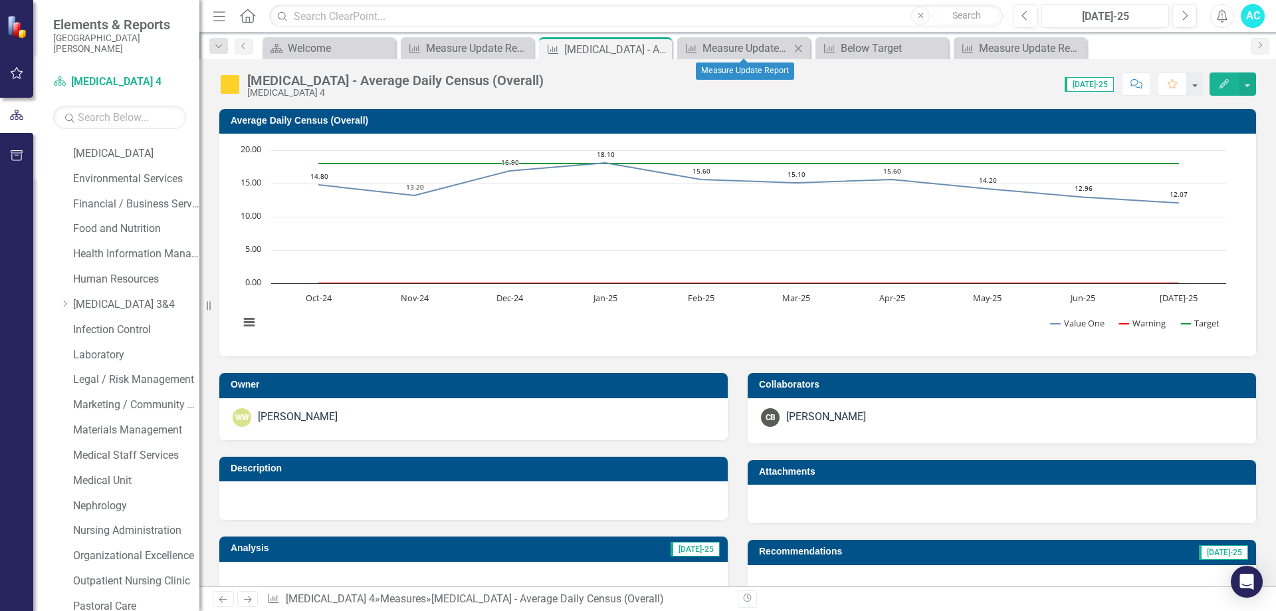
click at [800, 47] on icon at bounding box center [798, 48] width 7 height 7
click at [803, 47] on icon "Close" at bounding box center [798, 48] width 13 height 11
click at [800, 47] on icon "Close" at bounding box center [798, 48] width 13 height 11
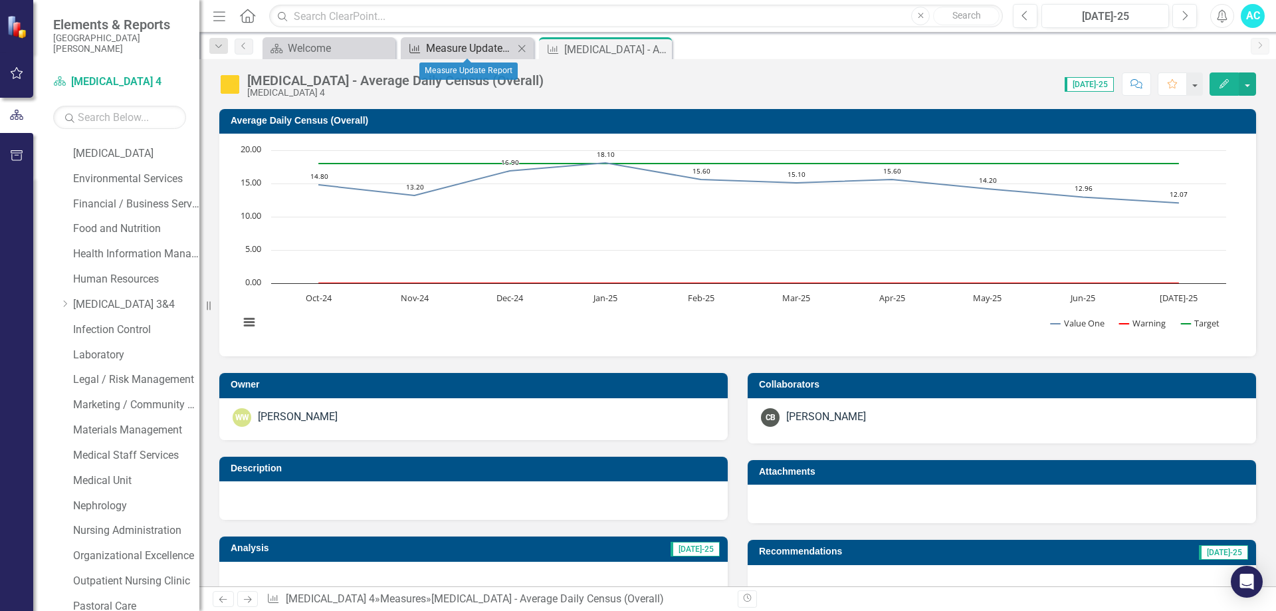
click at [500, 49] on div "Measure Update Report" at bounding box center [470, 48] width 88 height 17
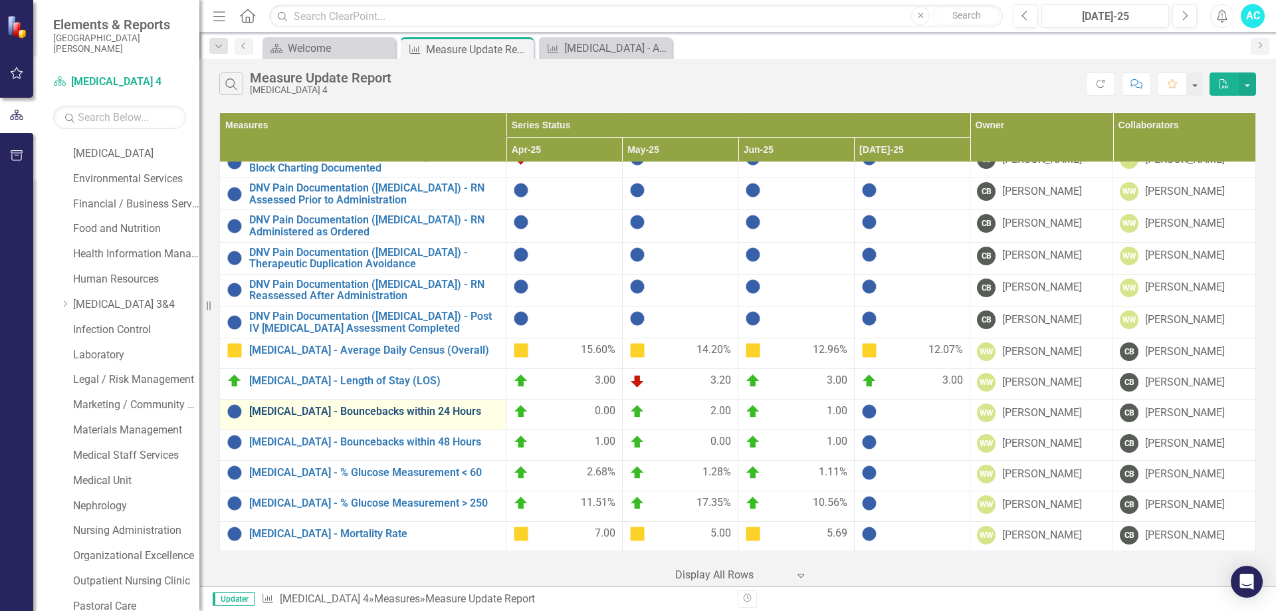
scroll to position [465, 0]
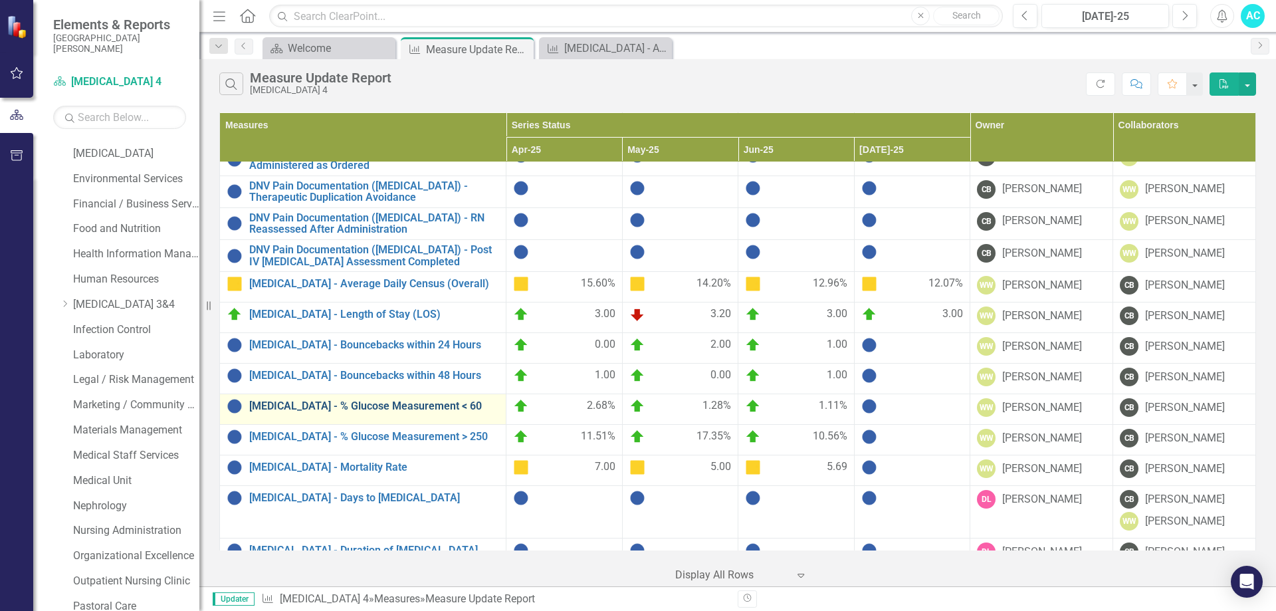
click at [356, 403] on link "[MEDICAL_DATA] - % Glucose Measurement < 60" at bounding box center [374, 406] width 250 height 12
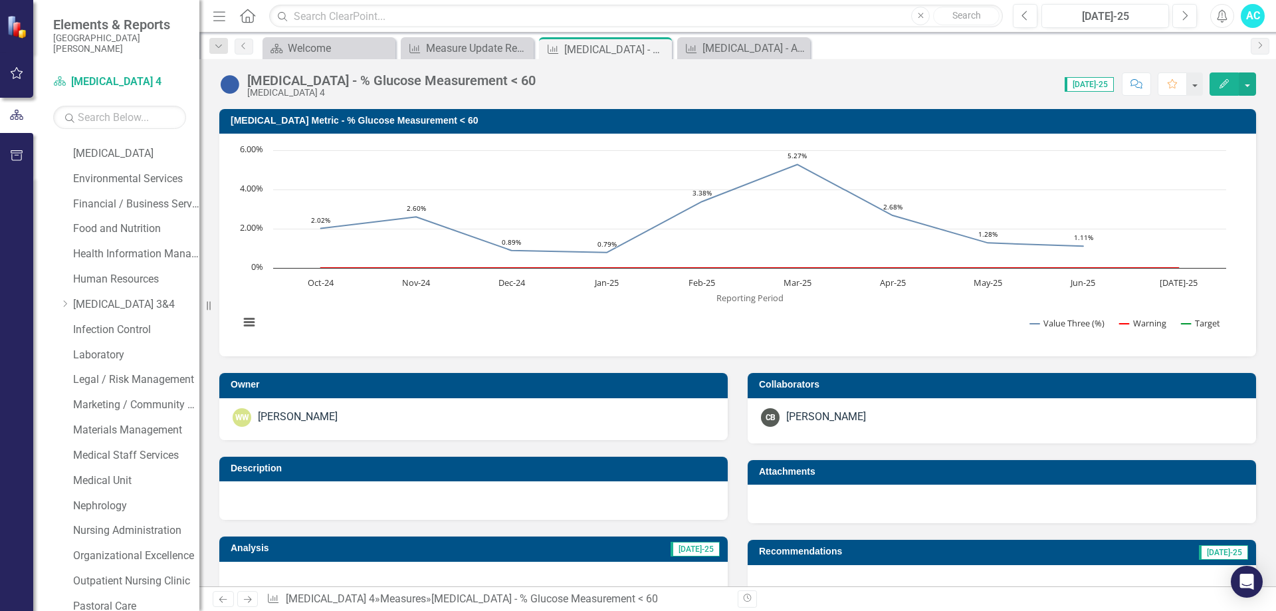
click at [1226, 85] on icon "Edit" at bounding box center [1224, 83] width 12 height 9
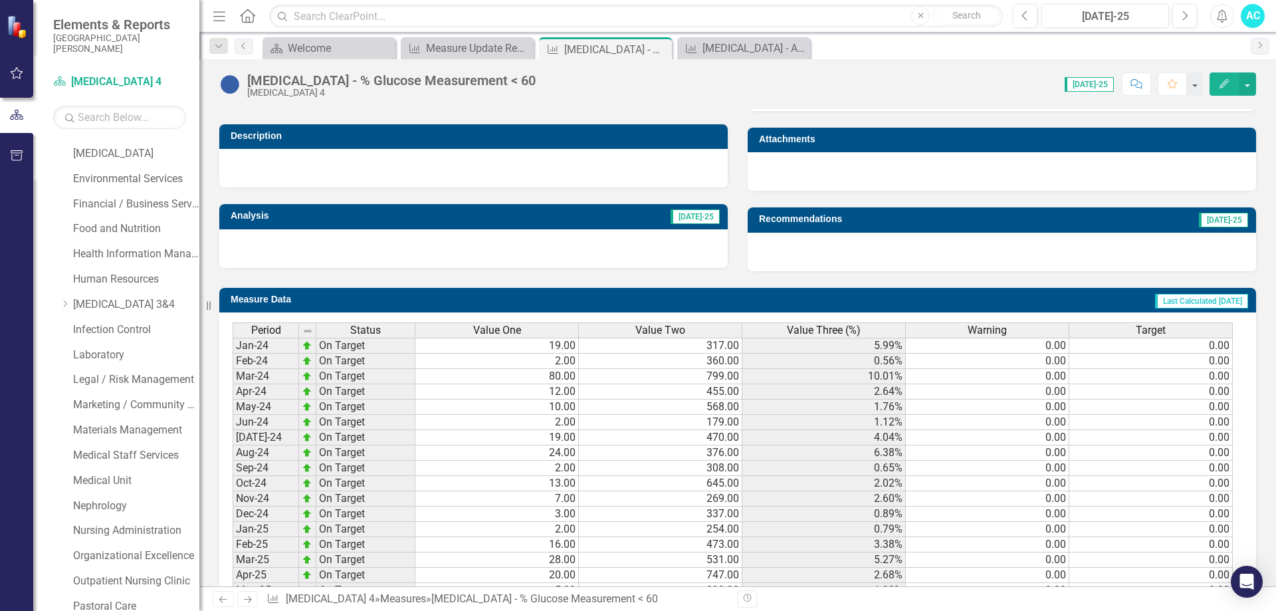
scroll to position [485, 0]
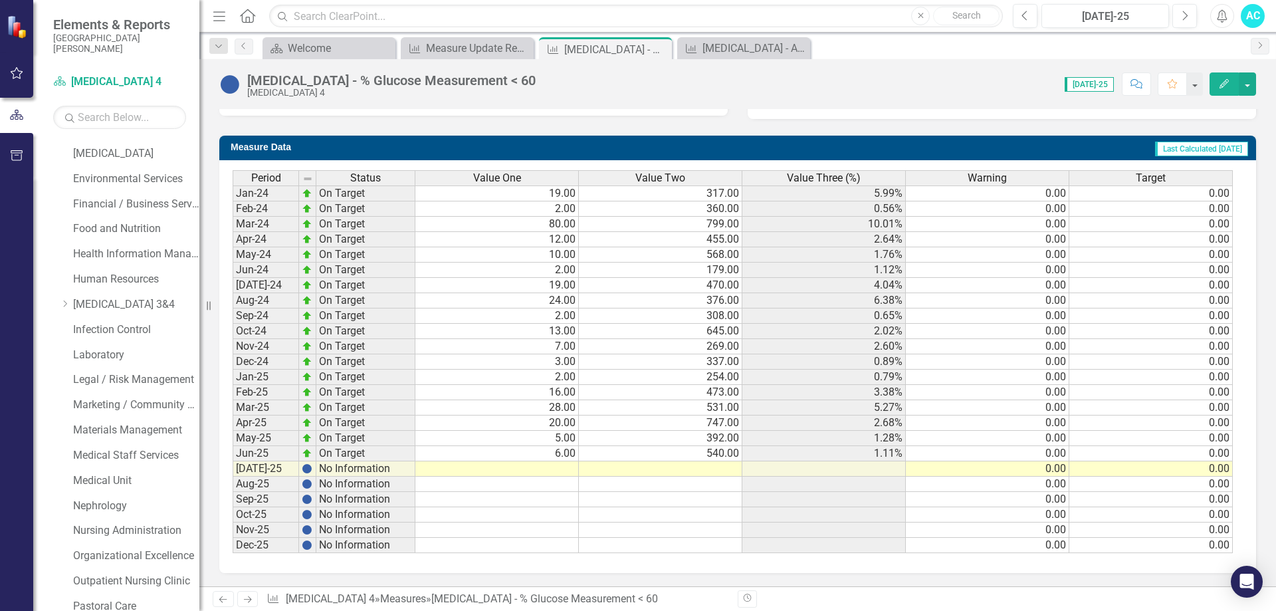
click at [564, 466] on td at bounding box center [496, 468] width 163 height 15
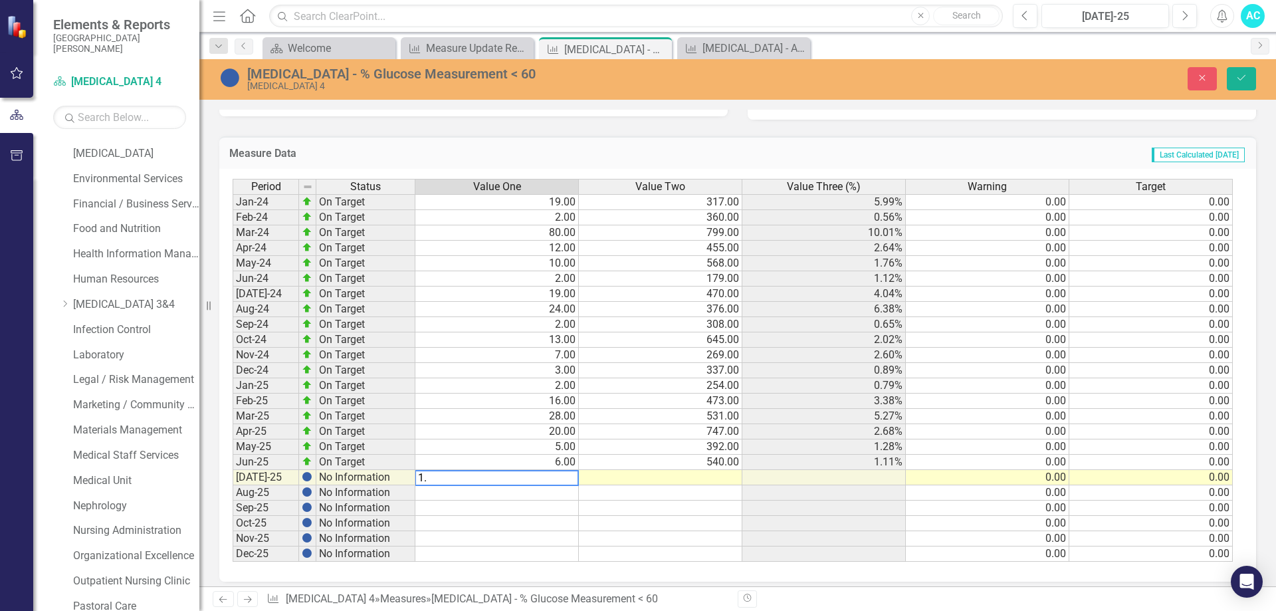
type textarea "1"
type textarea "0"
click at [655, 477] on td at bounding box center [660, 477] width 163 height 15
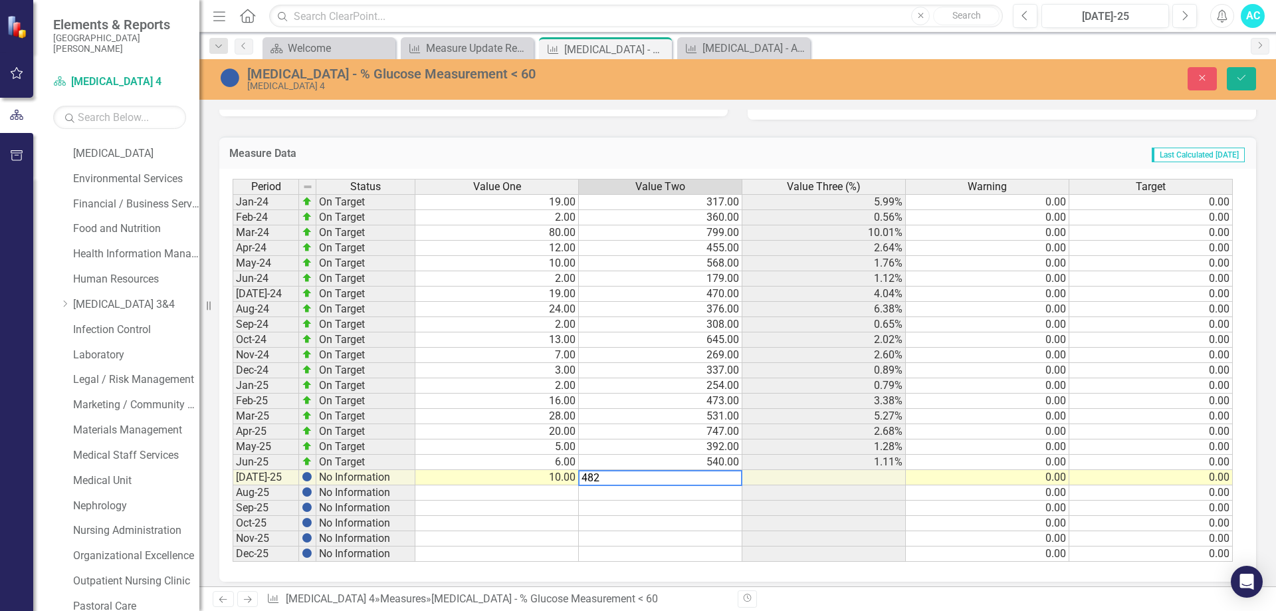
type textarea "482"
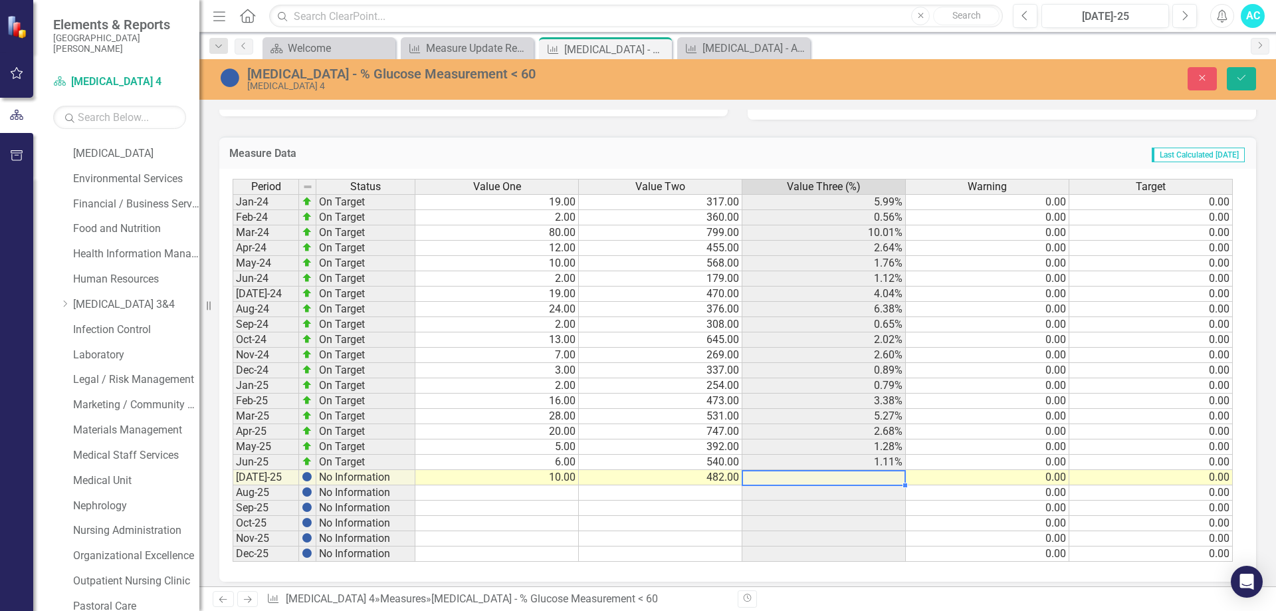
click at [892, 475] on td at bounding box center [823, 477] width 163 height 15
click at [1234, 84] on button "Save" at bounding box center [1241, 78] width 29 height 23
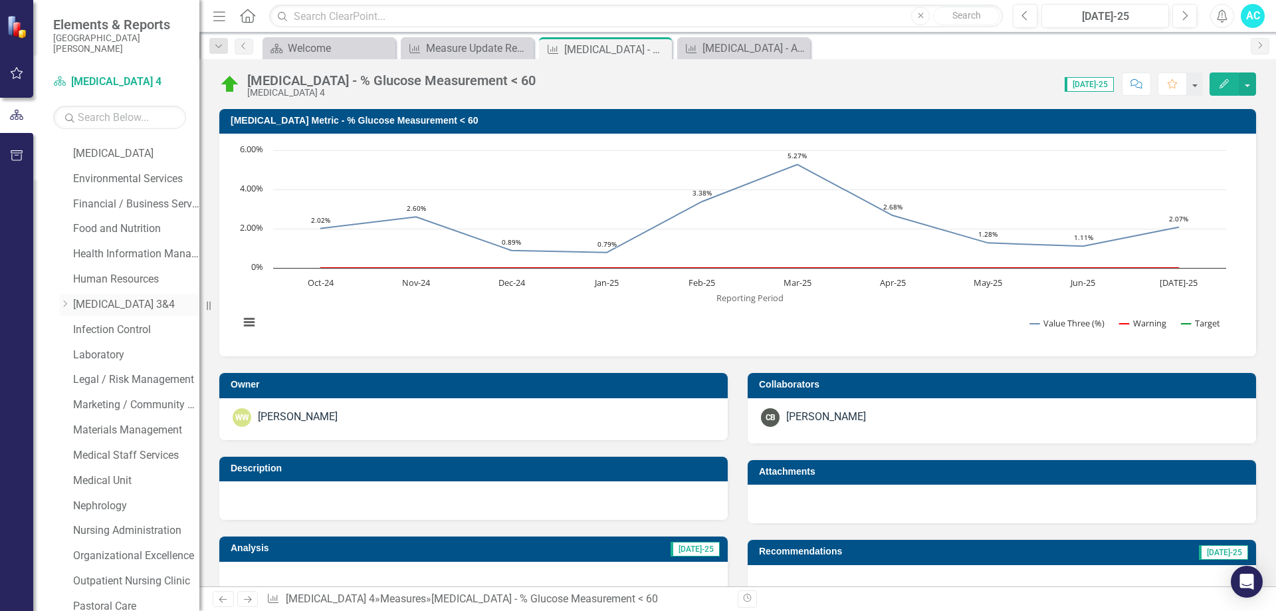
click at [112, 303] on link "[MEDICAL_DATA] 3&4" at bounding box center [136, 304] width 126 height 15
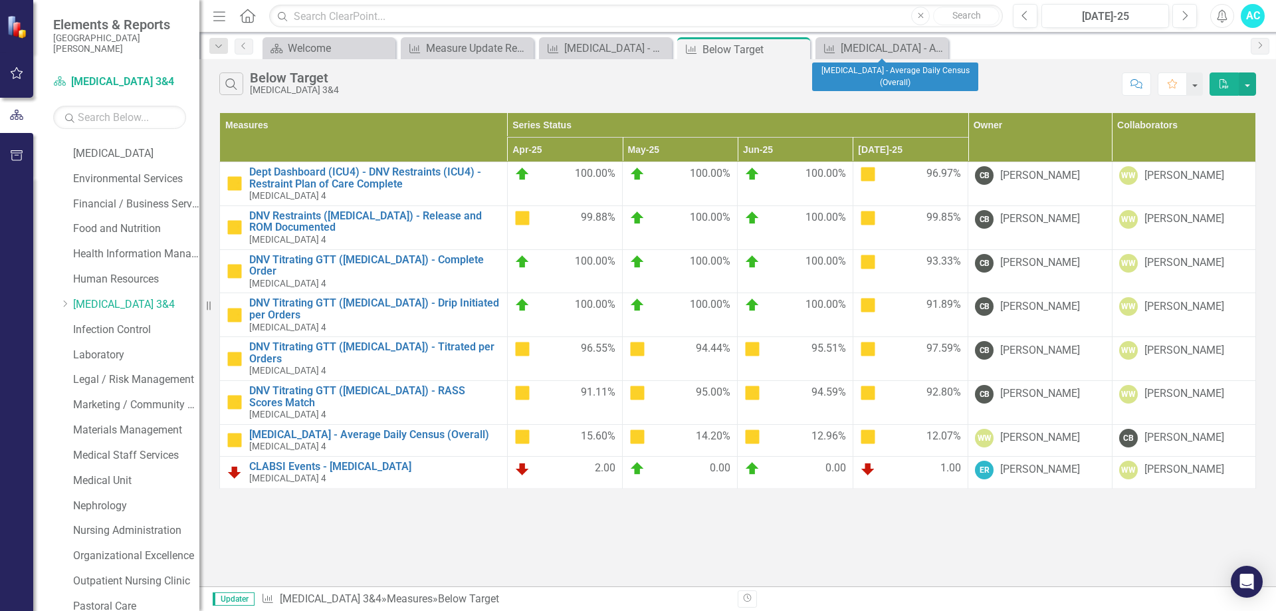
click at [0, 0] on icon "Close" at bounding box center [0, 0] width 0 height 0
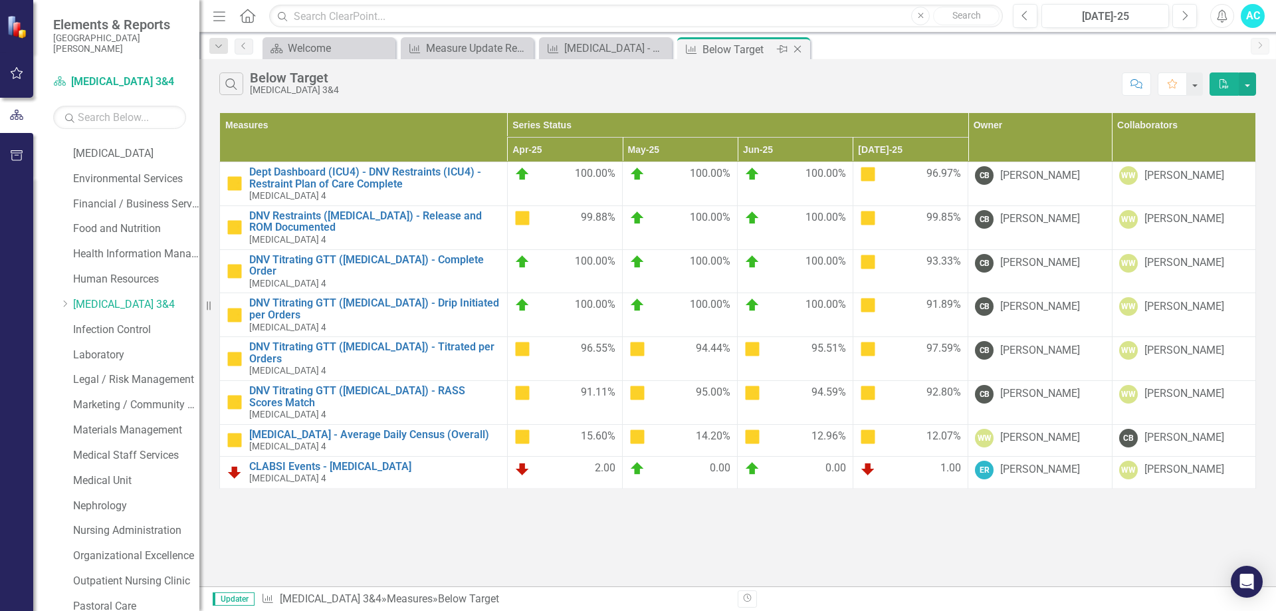
click at [796, 51] on icon at bounding box center [797, 49] width 7 height 7
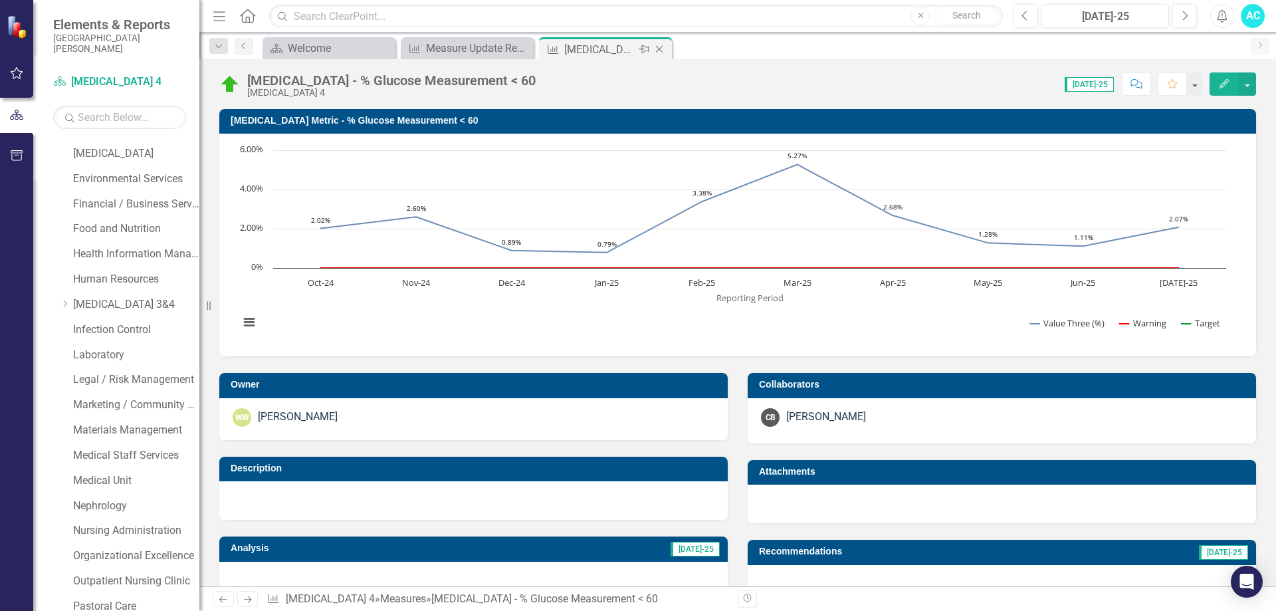
click at [653, 47] on icon "Close" at bounding box center [659, 49] width 13 height 11
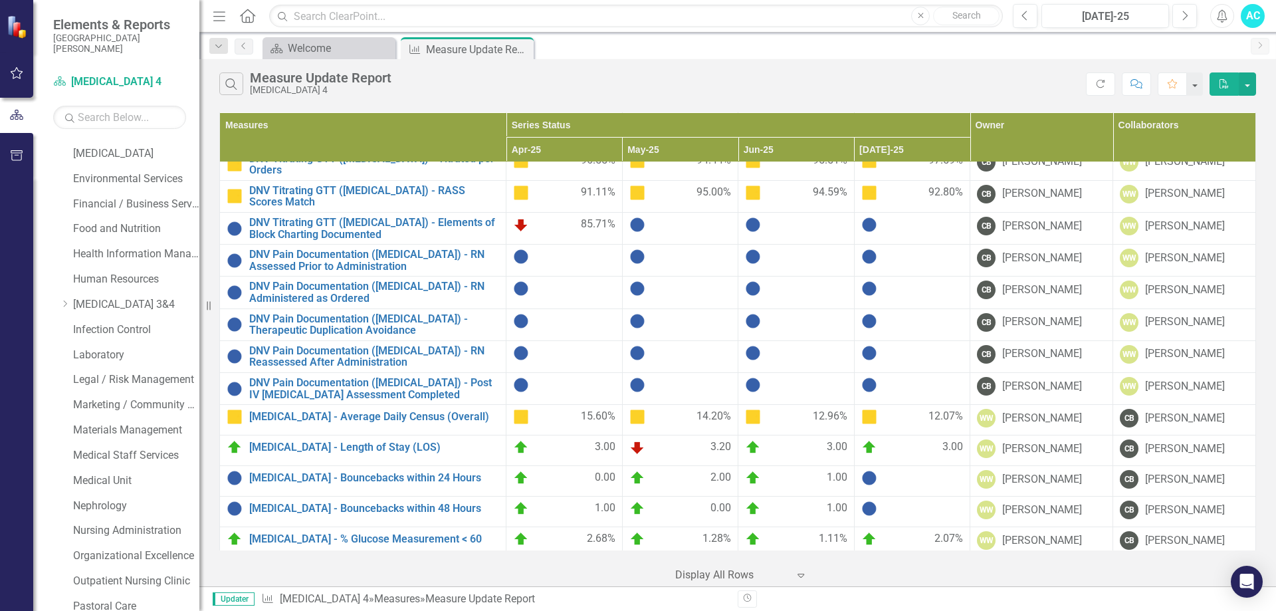
scroll to position [465, 0]
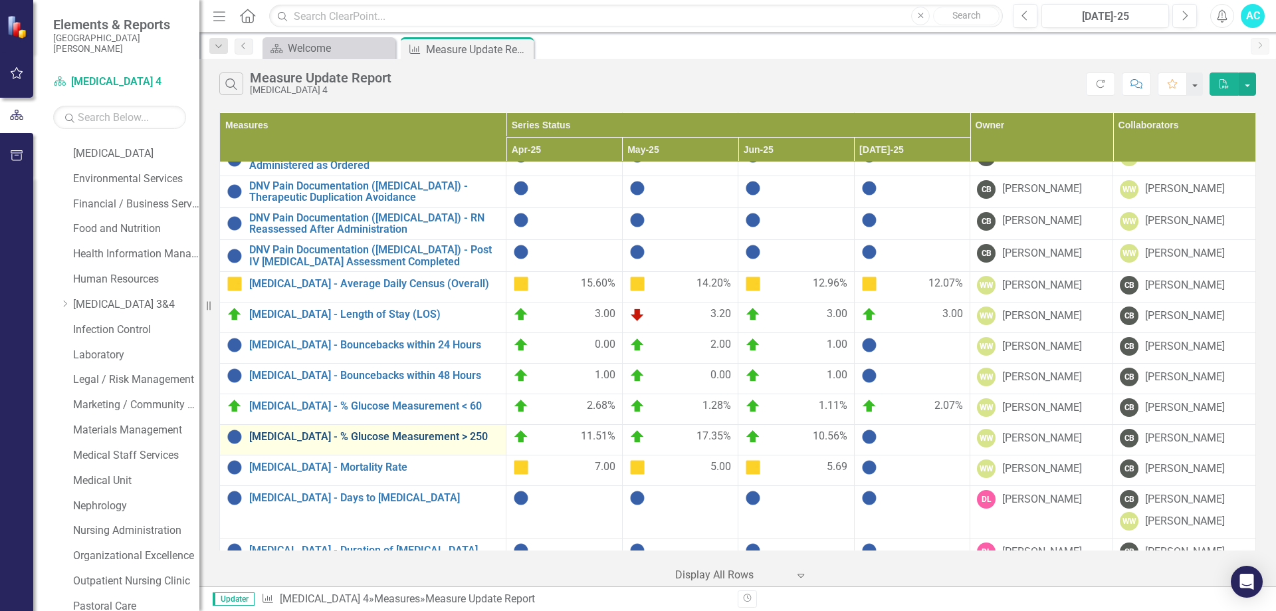
click at [365, 431] on link "[MEDICAL_DATA] - % Glucose Measurement > 250" at bounding box center [374, 437] width 250 height 12
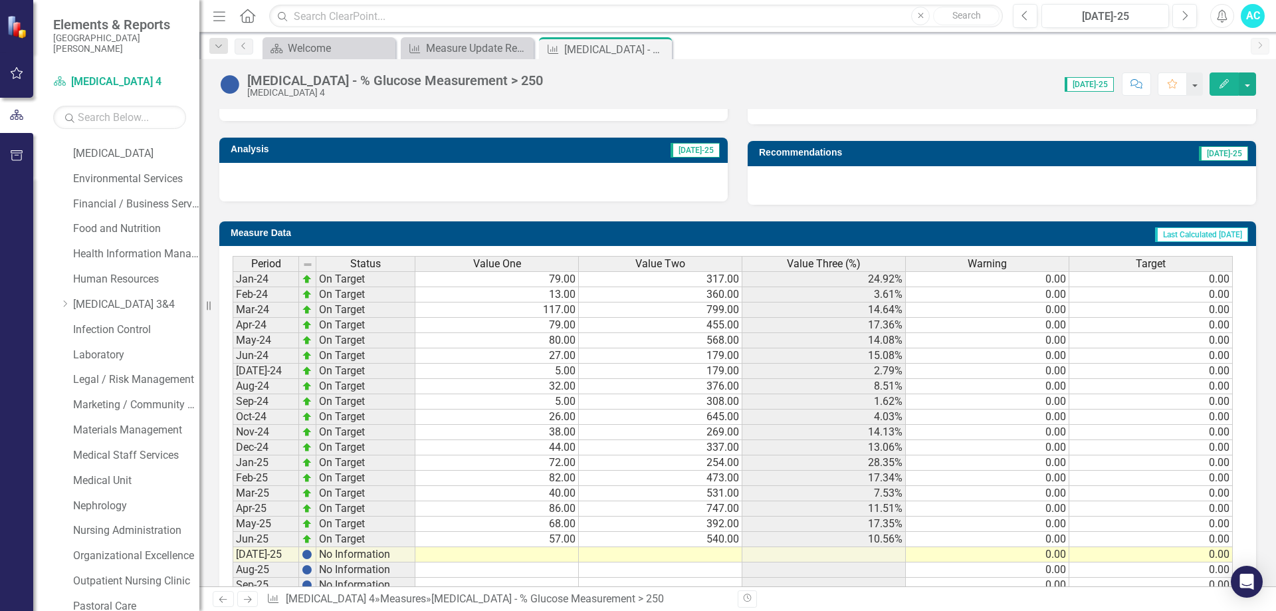
scroll to position [485, 0]
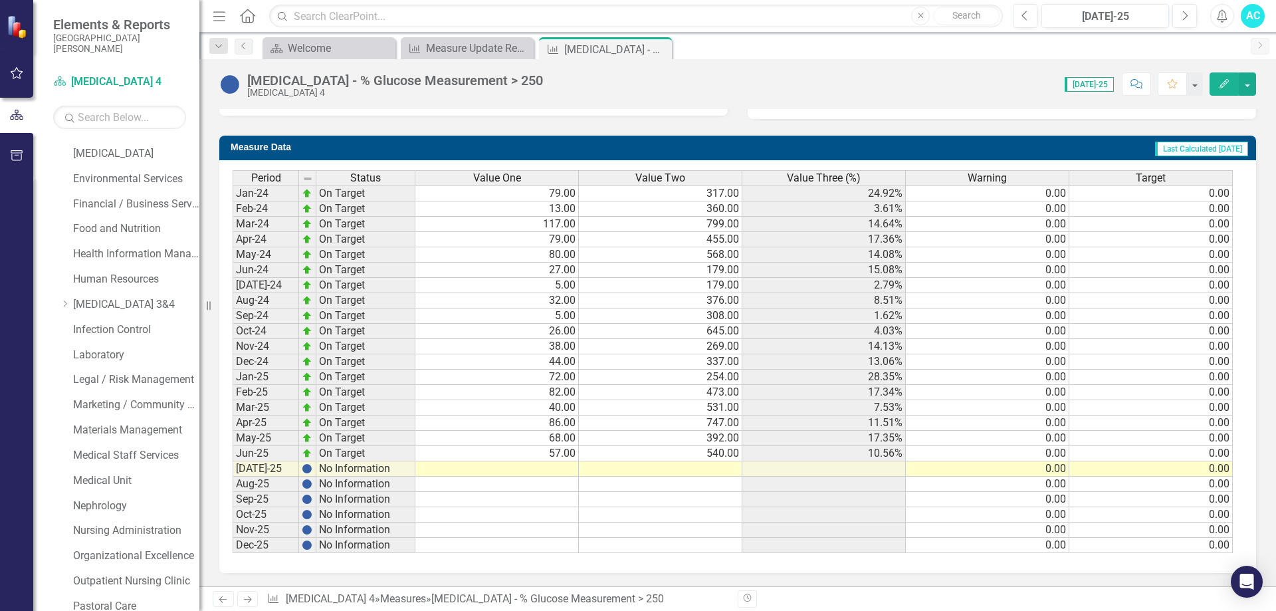
click at [563, 467] on td at bounding box center [496, 468] width 163 height 15
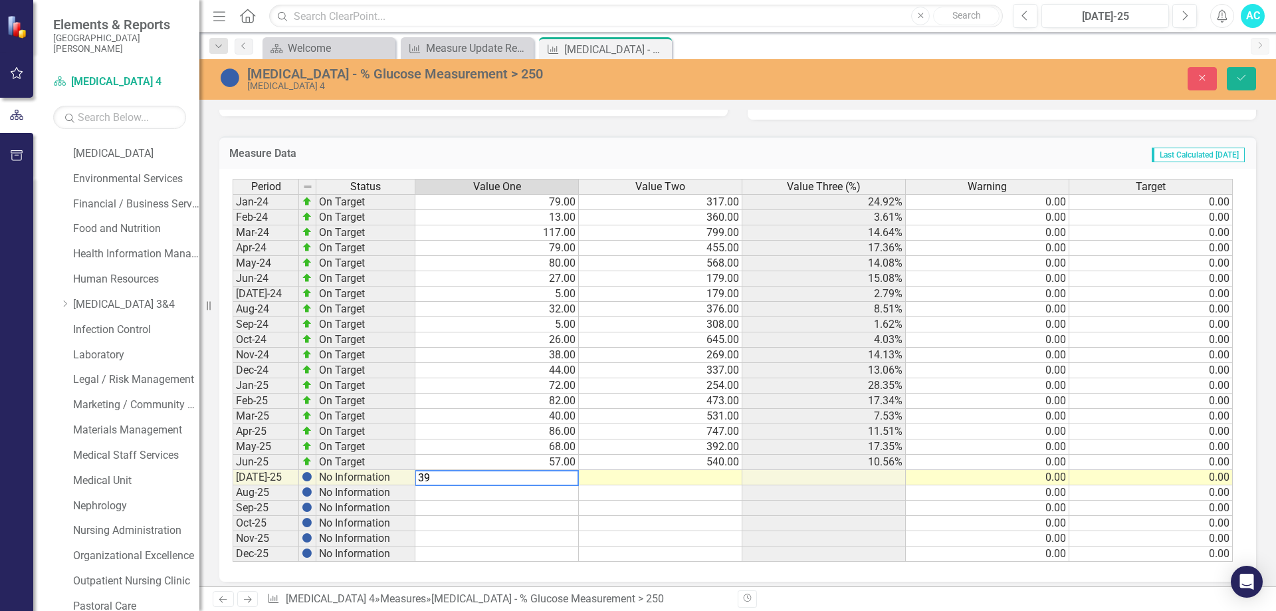
type textarea "39"
click at [701, 477] on td at bounding box center [660, 477] width 163 height 15
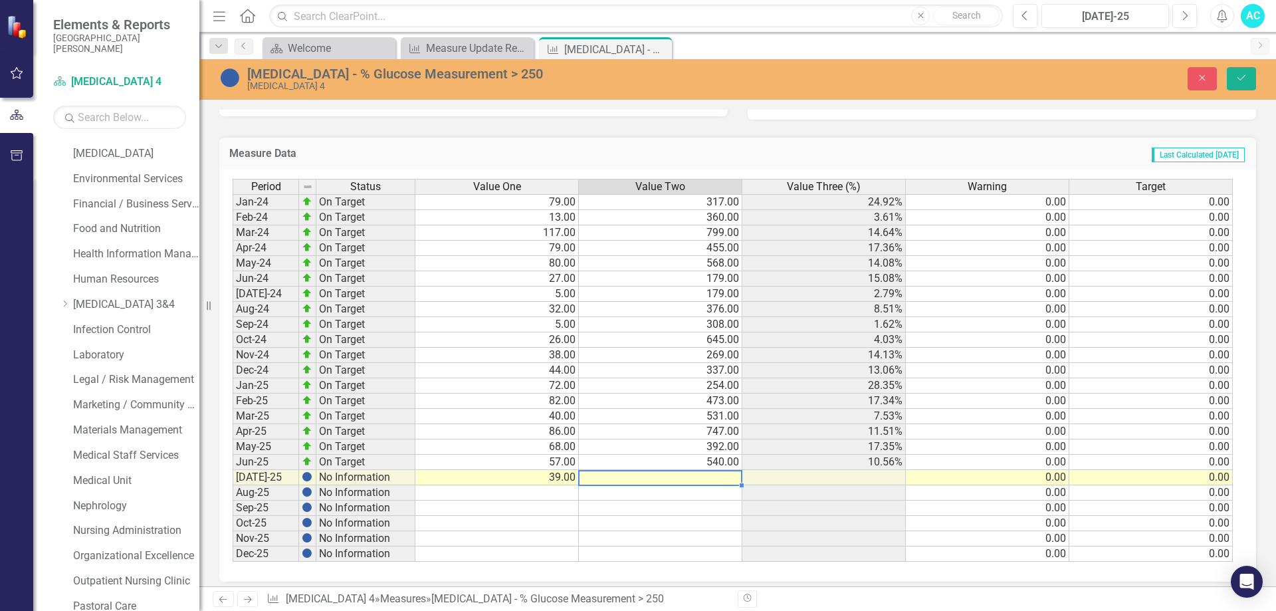
click at [701, 477] on td at bounding box center [660, 477] width 163 height 15
type textarea "482"
click at [728, 524] on td at bounding box center [660, 523] width 163 height 15
click at [1242, 78] on icon "Save" at bounding box center [1242, 77] width 12 height 9
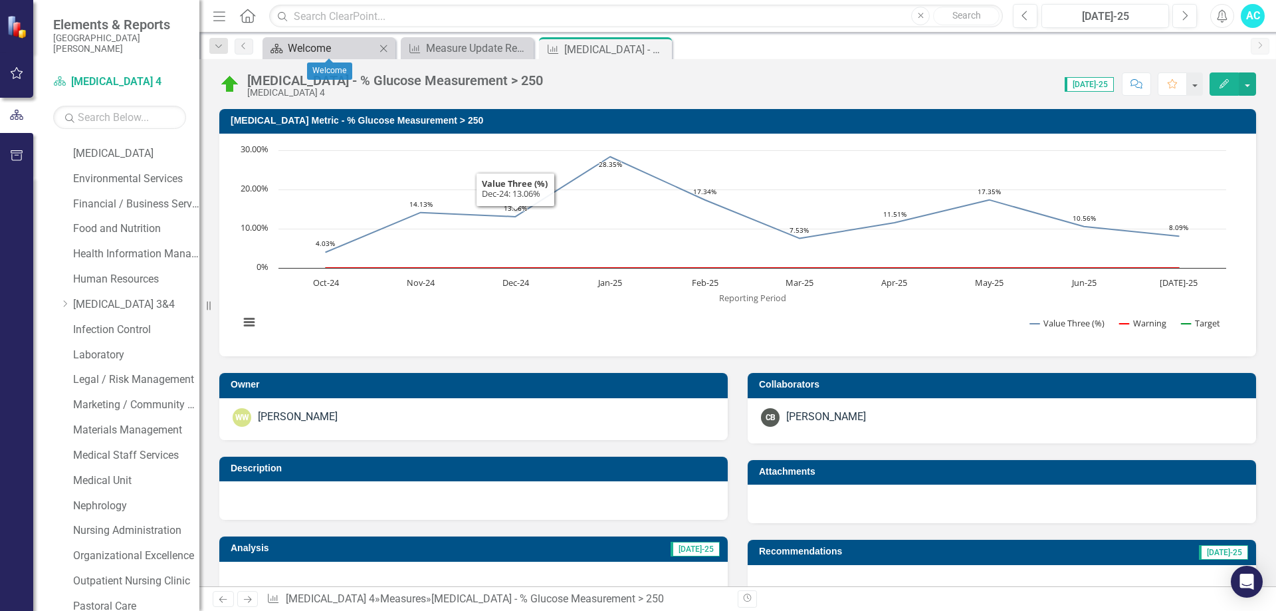
click at [330, 44] on div "Welcome" at bounding box center [332, 48] width 88 height 17
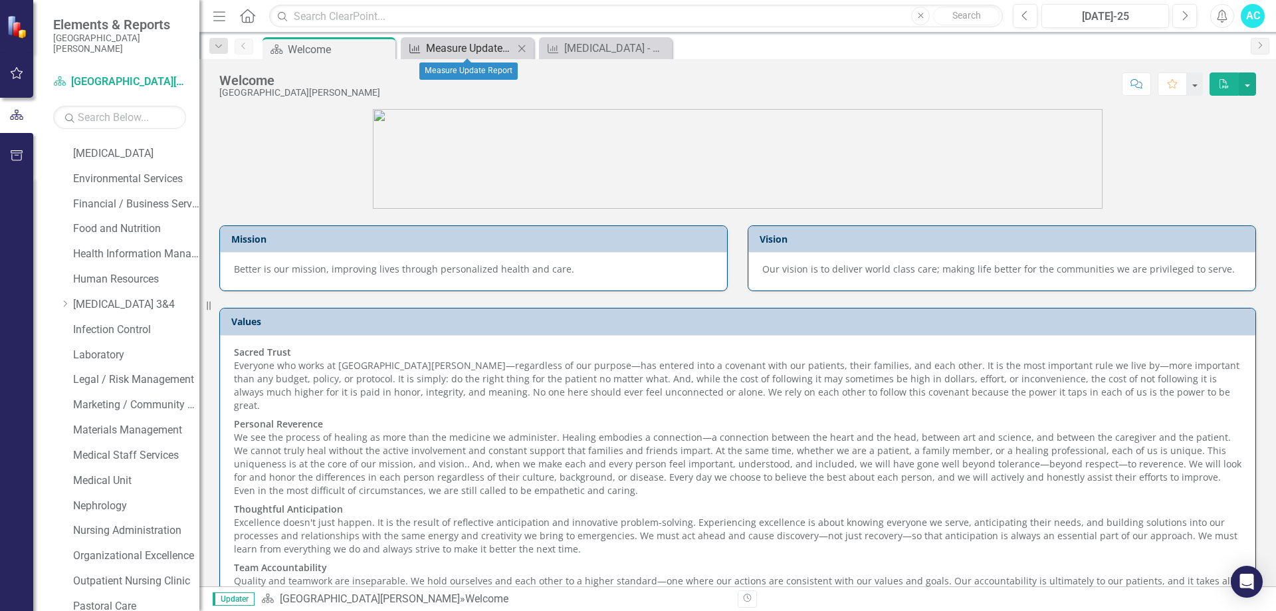
click at [443, 51] on div "Measure Update Report" at bounding box center [470, 48] width 88 height 17
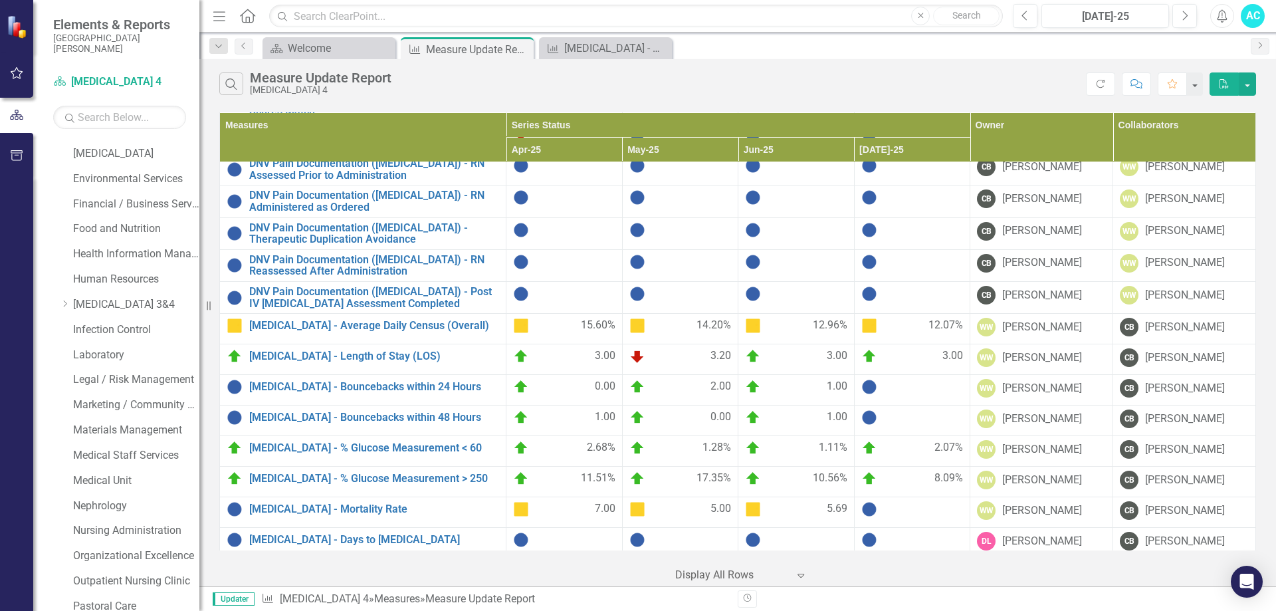
scroll to position [556, 0]
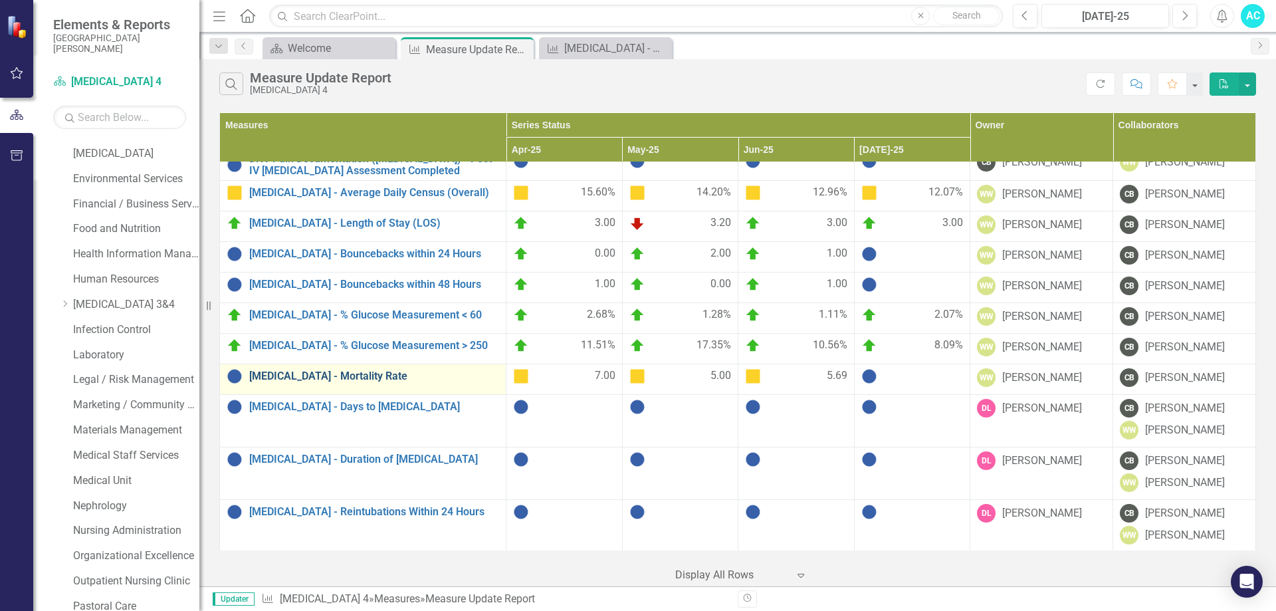
click at [328, 370] on link "[MEDICAL_DATA] - Mortality Rate" at bounding box center [374, 376] width 250 height 12
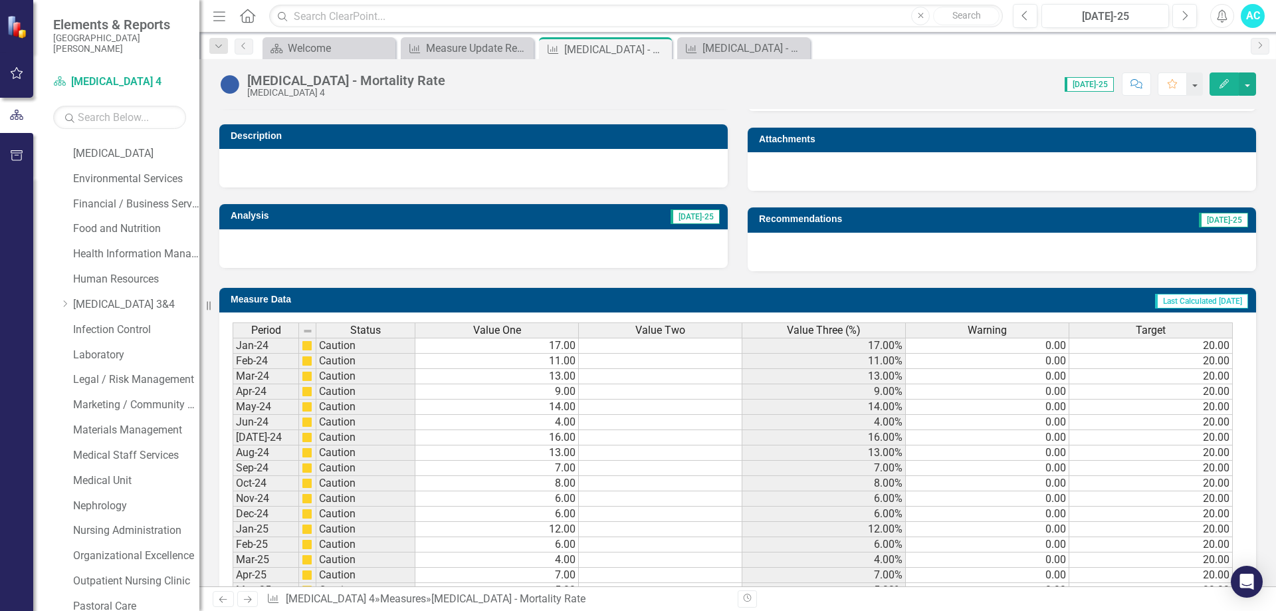
scroll to position [485, 0]
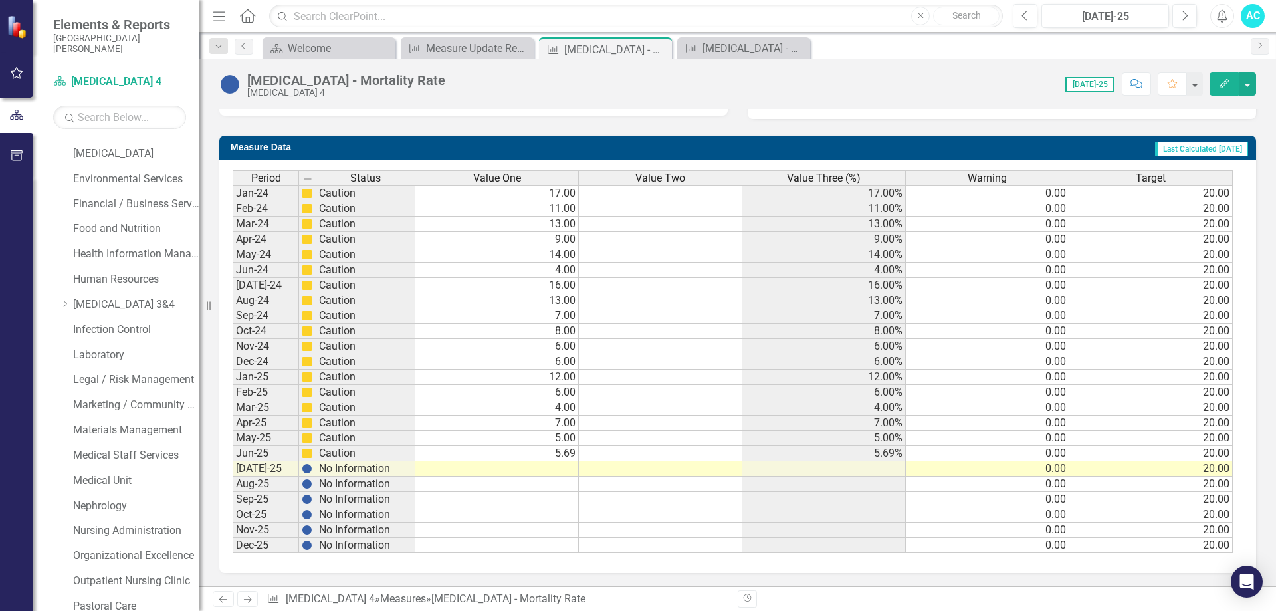
drag, startPoint x: 561, startPoint y: 467, endPoint x: 564, endPoint y: 474, distance: 7.2
click at [561, 467] on td at bounding box center [496, 468] width 163 height 15
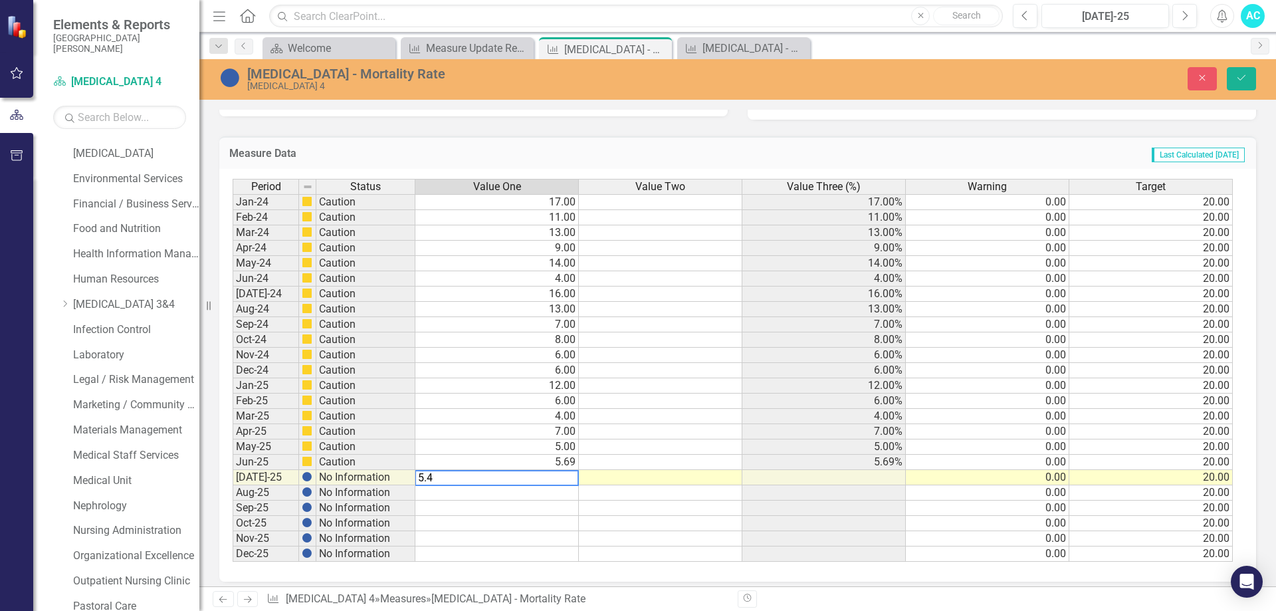
type textarea "5.42"
click at [1239, 76] on icon "Save" at bounding box center [1242, 77] width 12 height 9
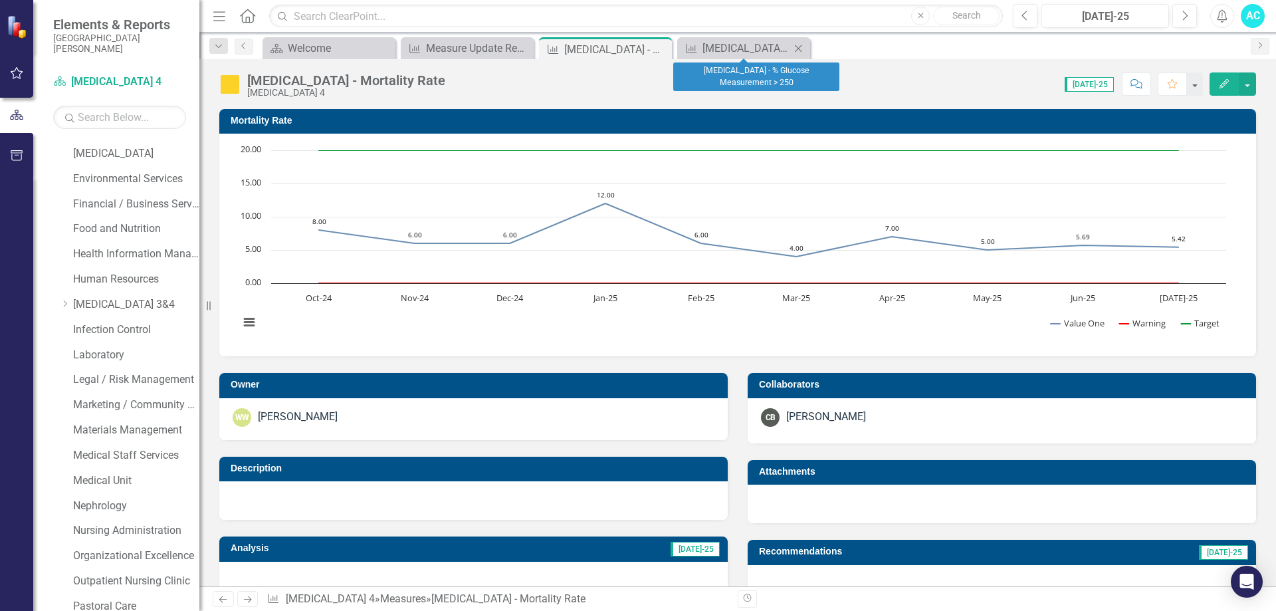
click at [797, 47] on icon at bounding box center [798, 48] width 7 height 7
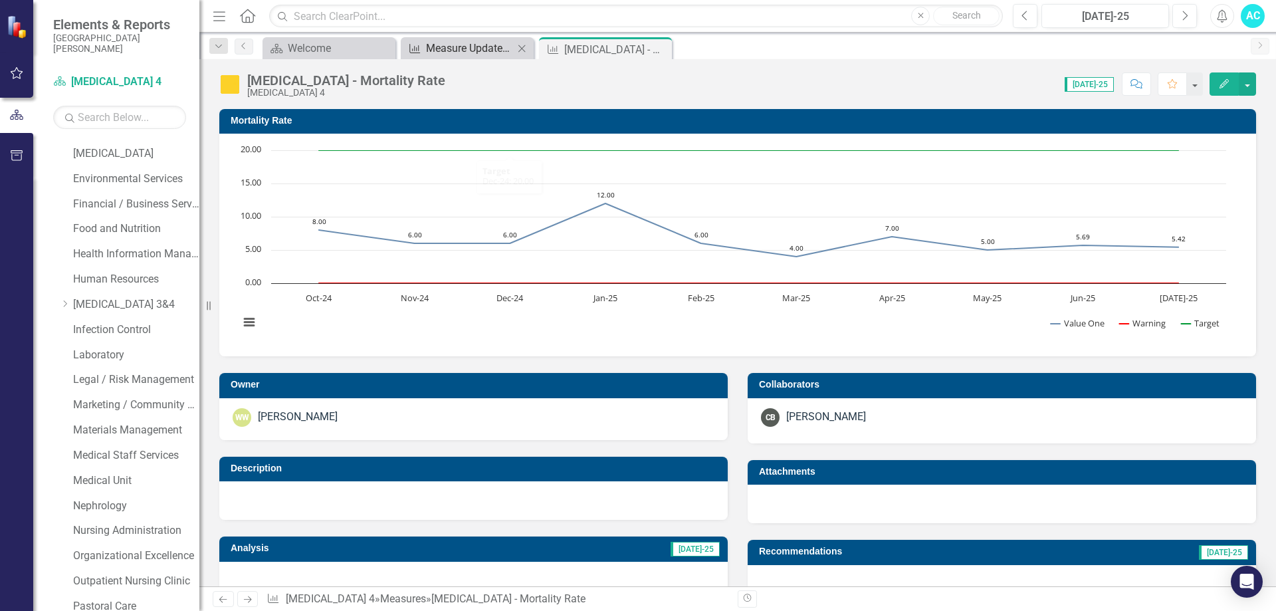
click at [480, 49] on div "Measure Update Report" at bounding box center [470, 48] width 88 height 17
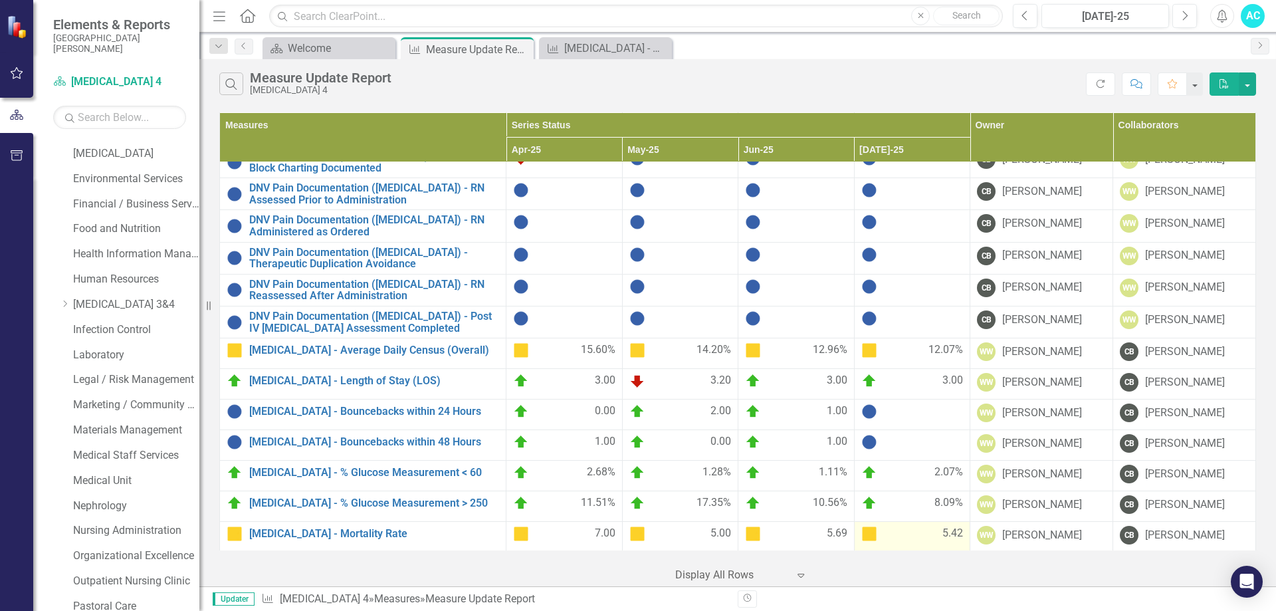
scroll to position [465, 0]
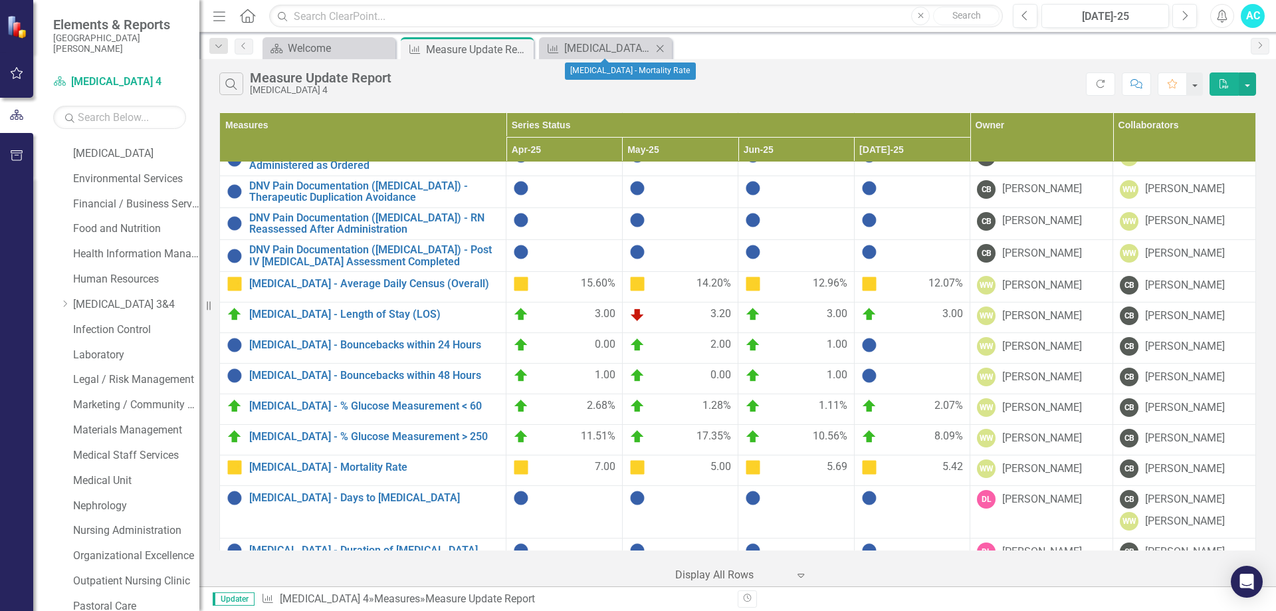
click at [661, 50] on icon "Close" at bounding box center [659, 48] width 13 height 11
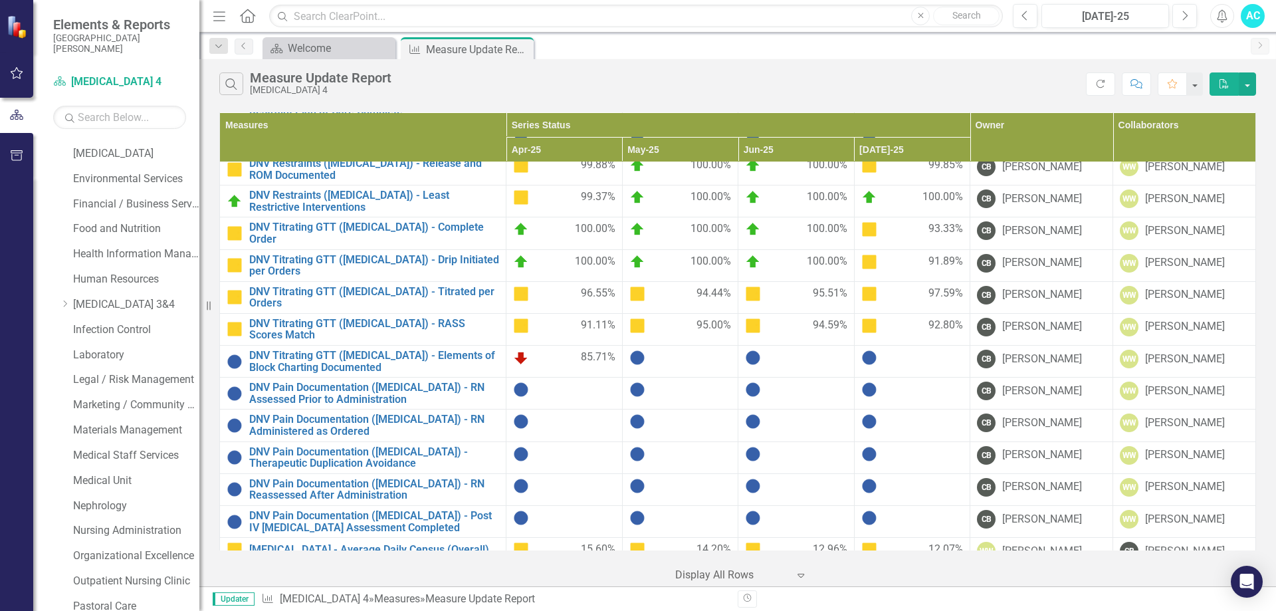
scroll to position [133, 0]
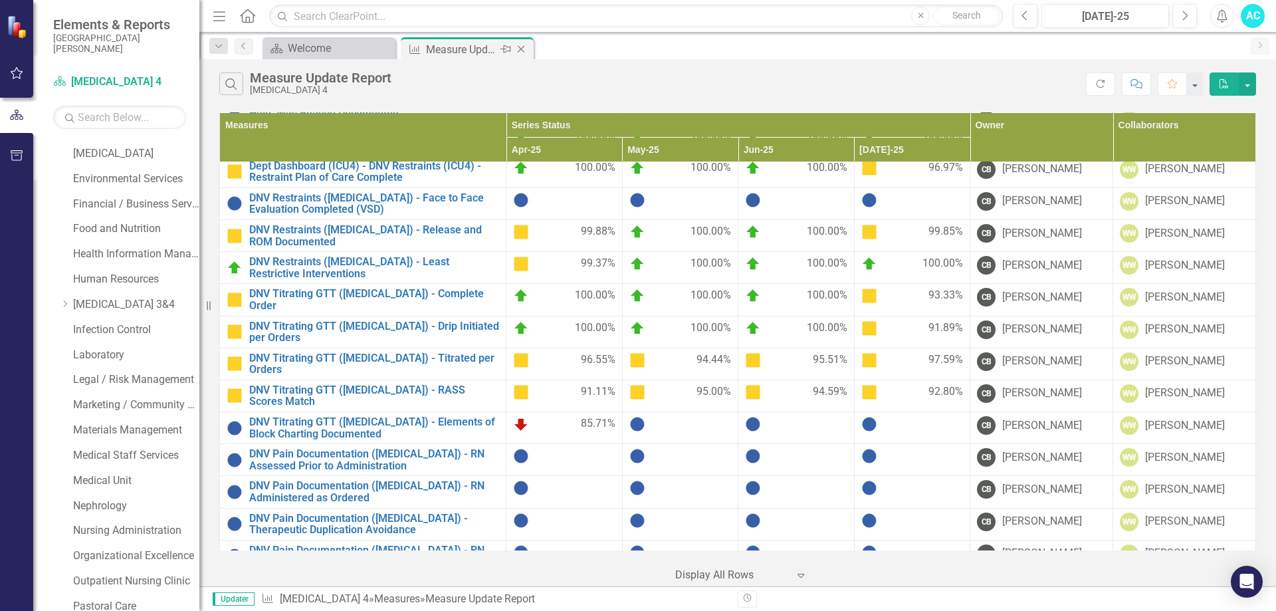
click at [449, 53] on div "Measure Update Report" at bounding box center [461, 49] width 71 height 17
